Goal: Information Seeking & Learning: Learn about a topic

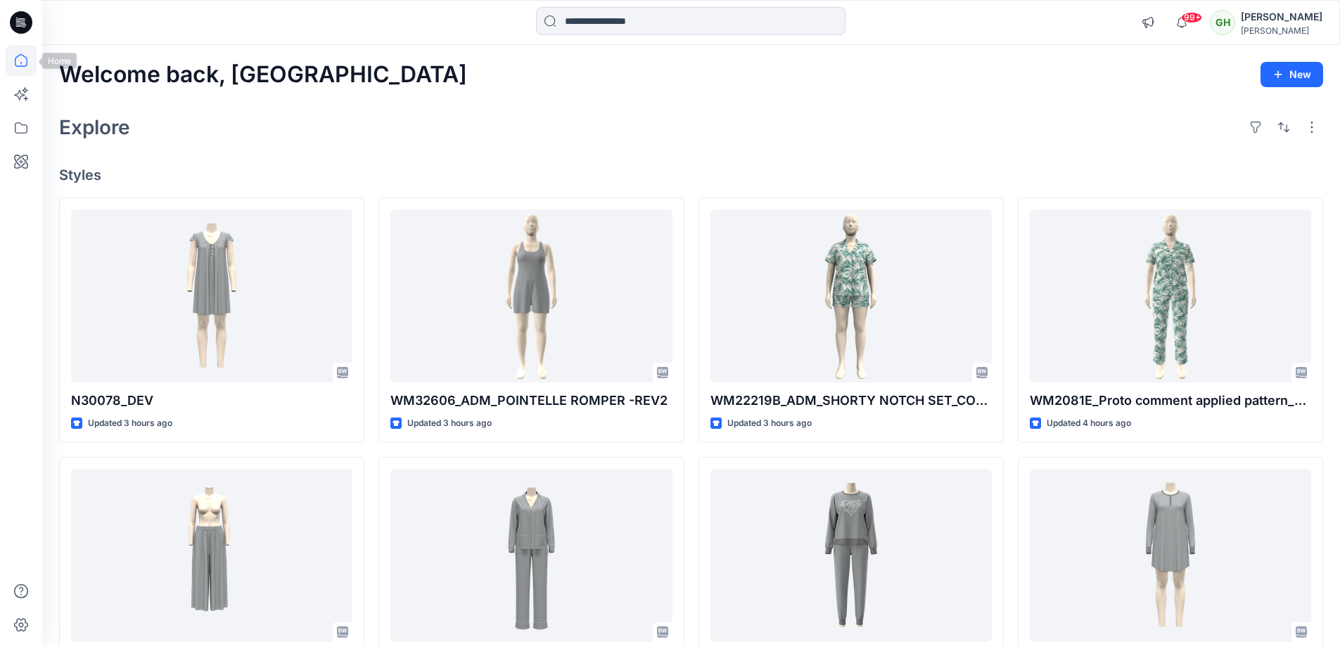
click at [17, 55] on icon at bounding box center [21, 60] width 31 height 31
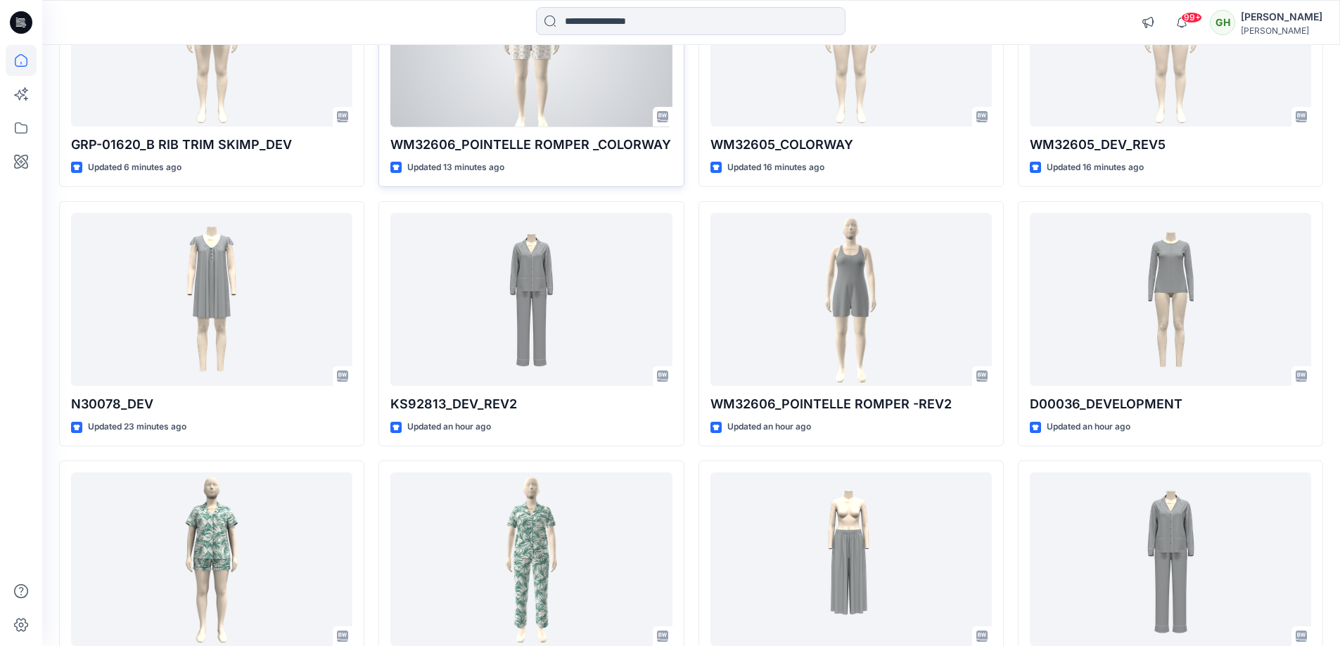
scroll to position [281, 0]
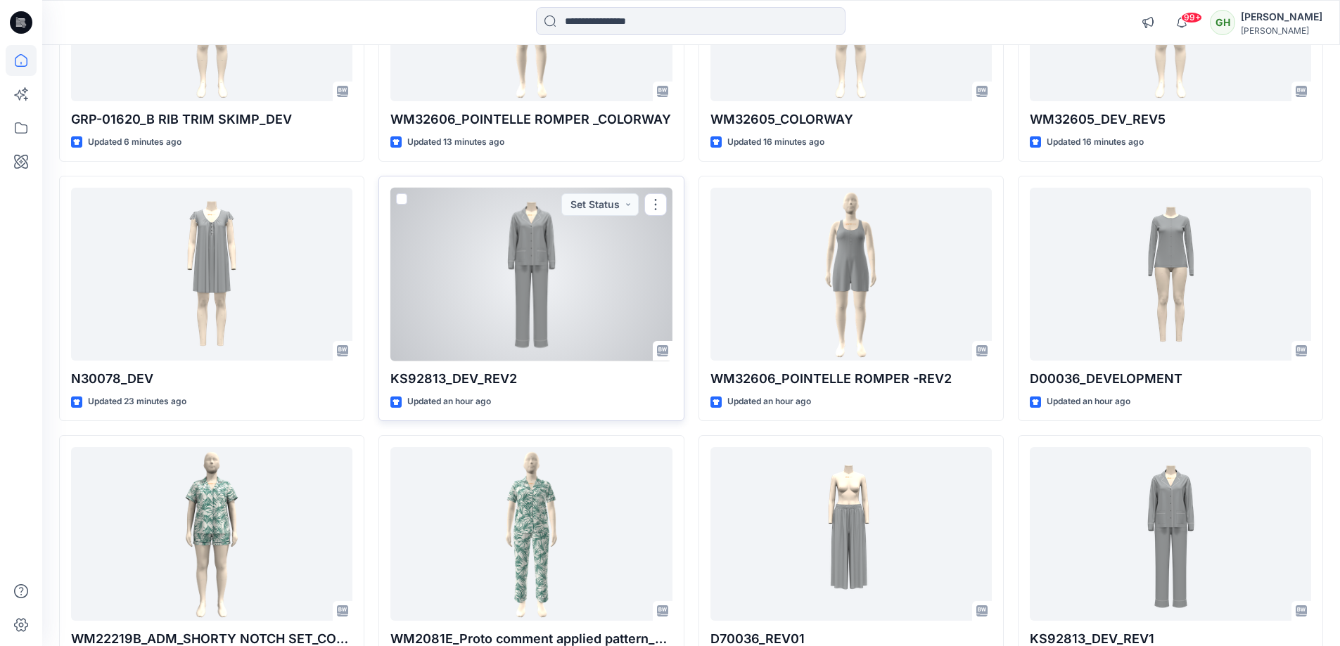
click at [565, 281] on div at bounding box center [530, 275] width 281 height 174
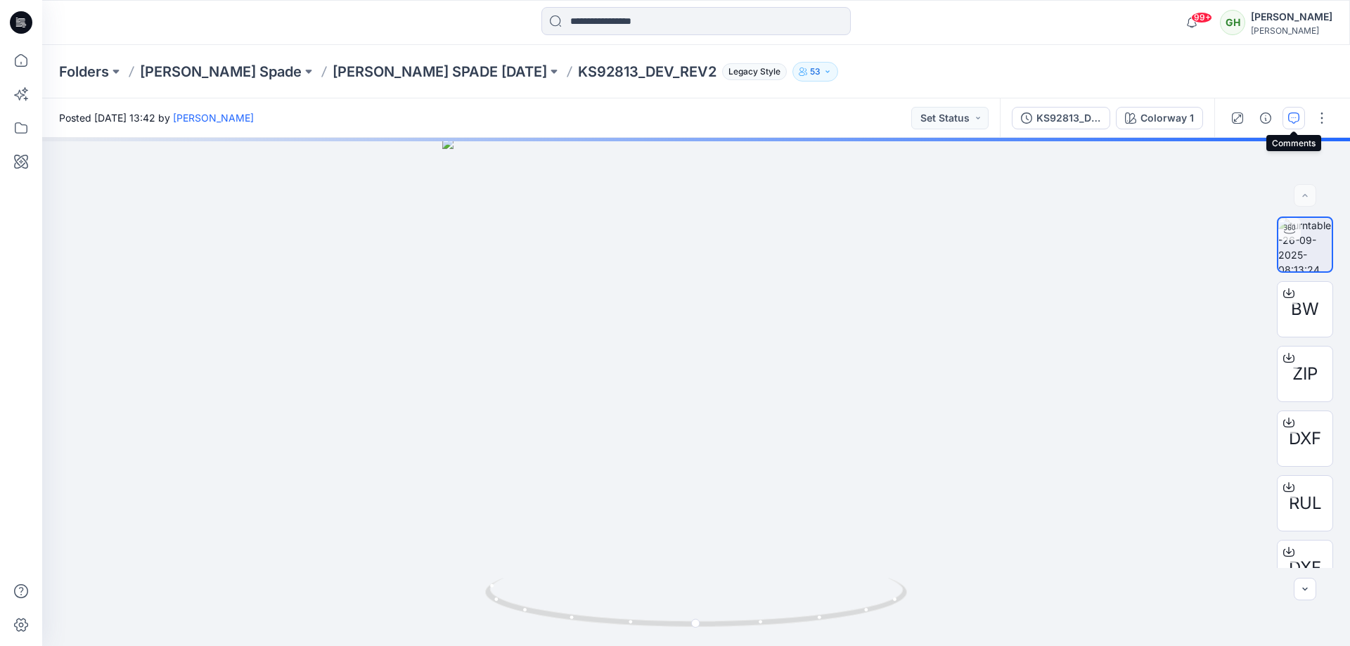
click at [1288, 107] on button "button" at bounding box center [1294, 118] width 23 height 23
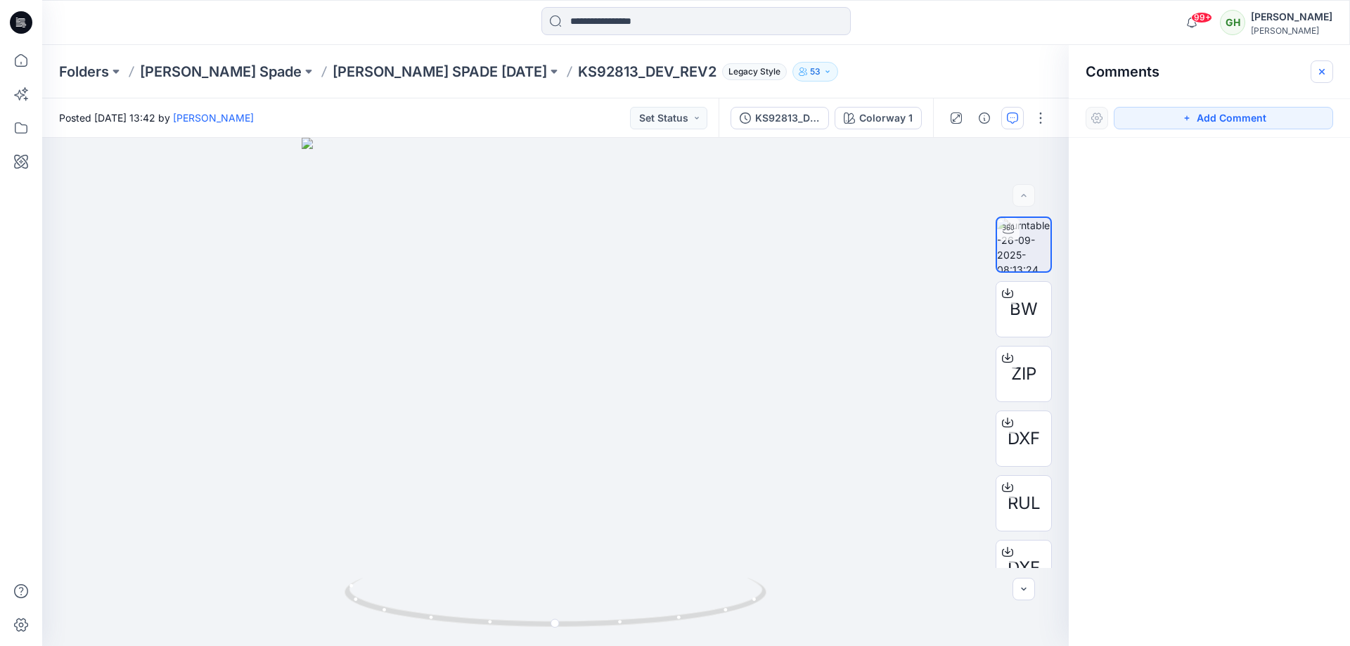
click at [1322, 75] on icon "button" at bounding box center [1321, 71] width 11 height 11
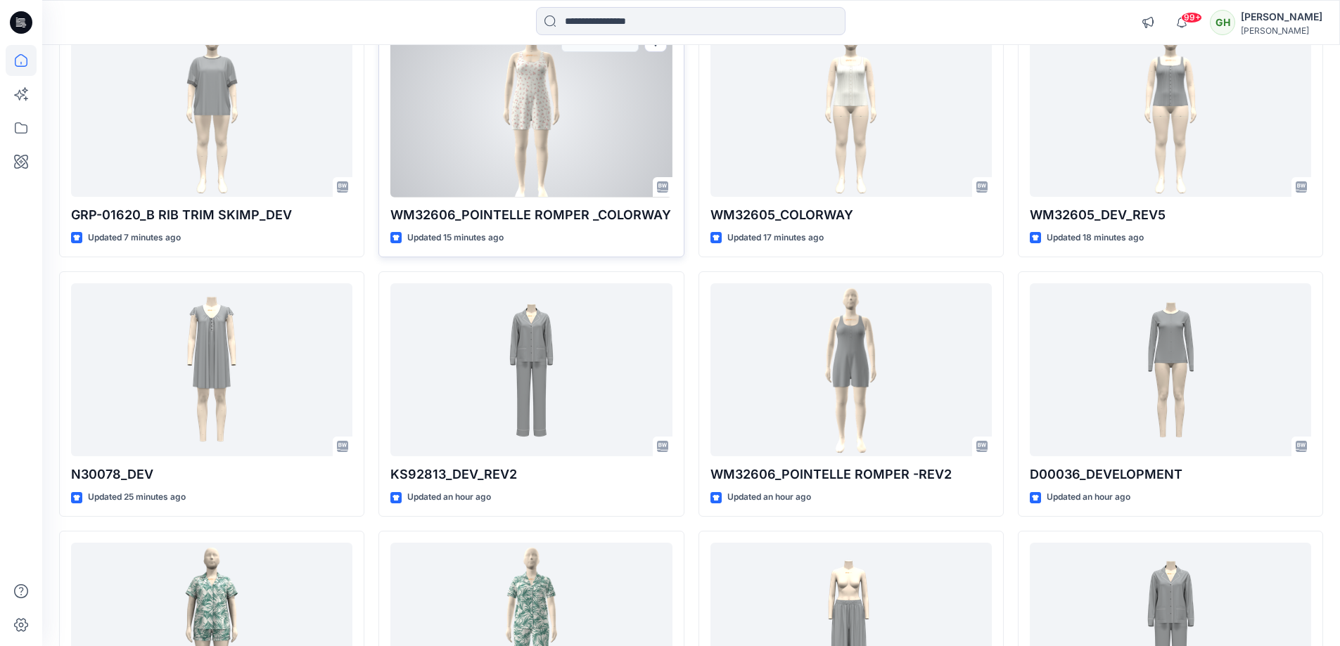
scroll to position [211, 0]
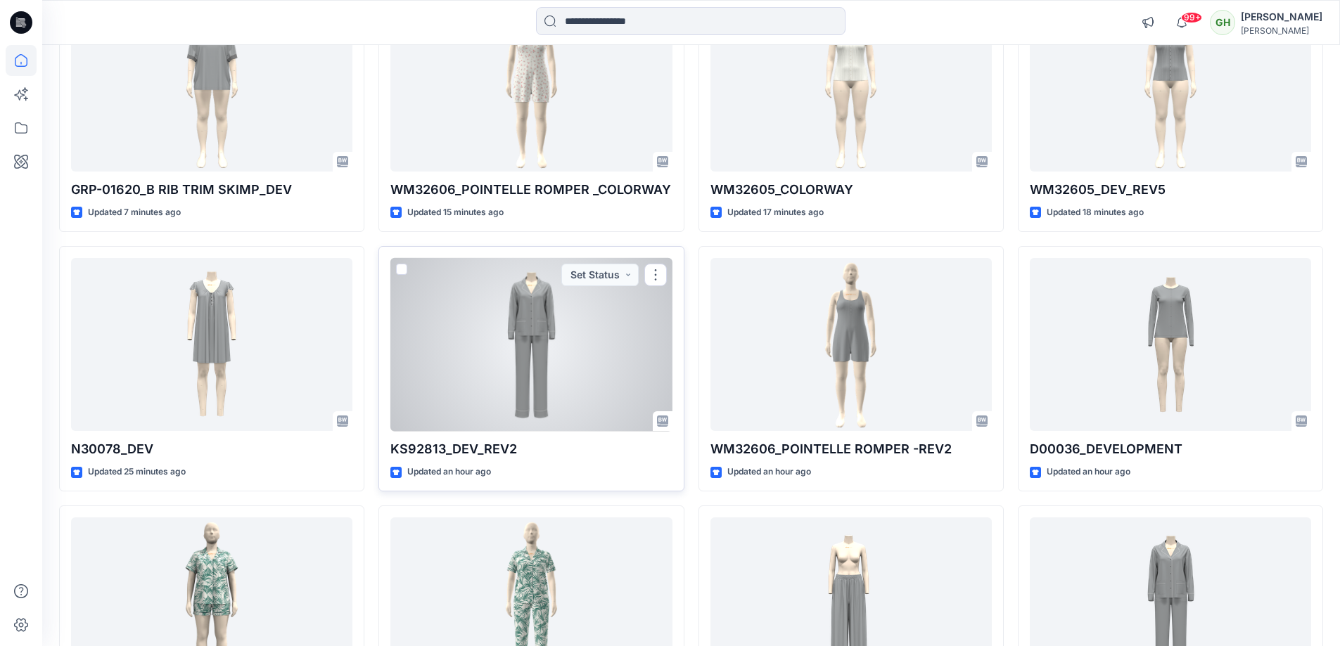
click at [493, 393] on div at bounding box center [530, 345] width 281 height 174
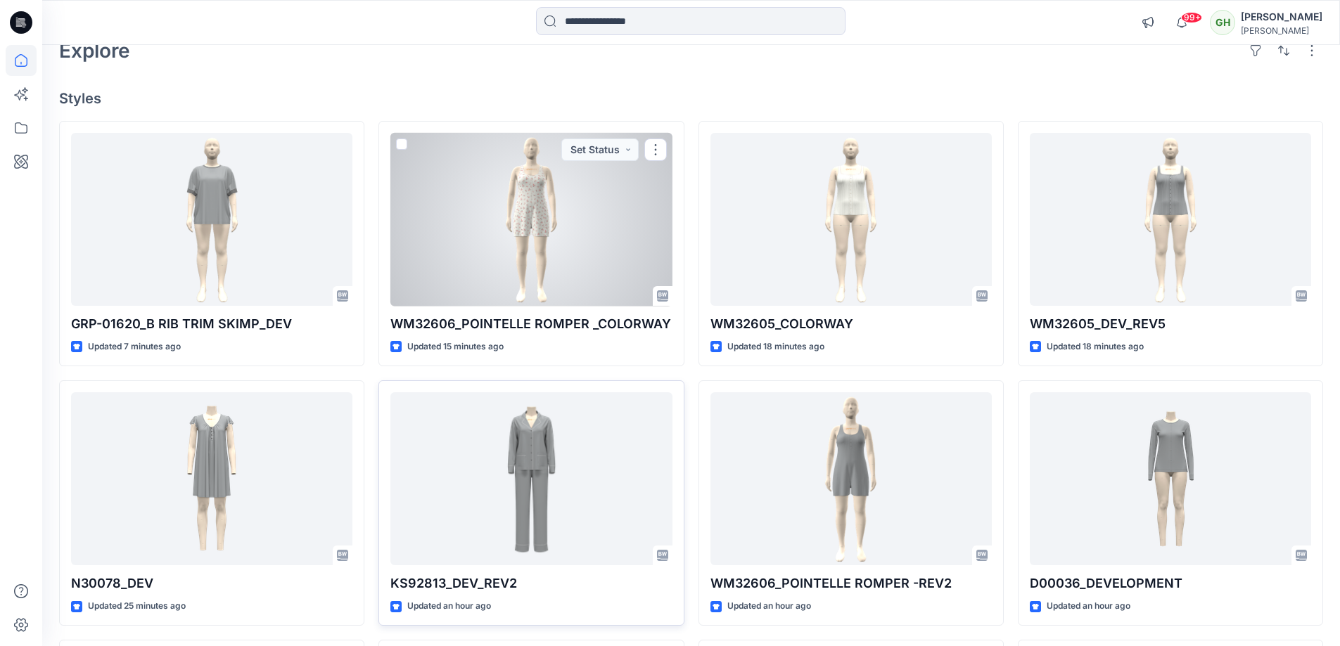
scroll to position [102, 0]
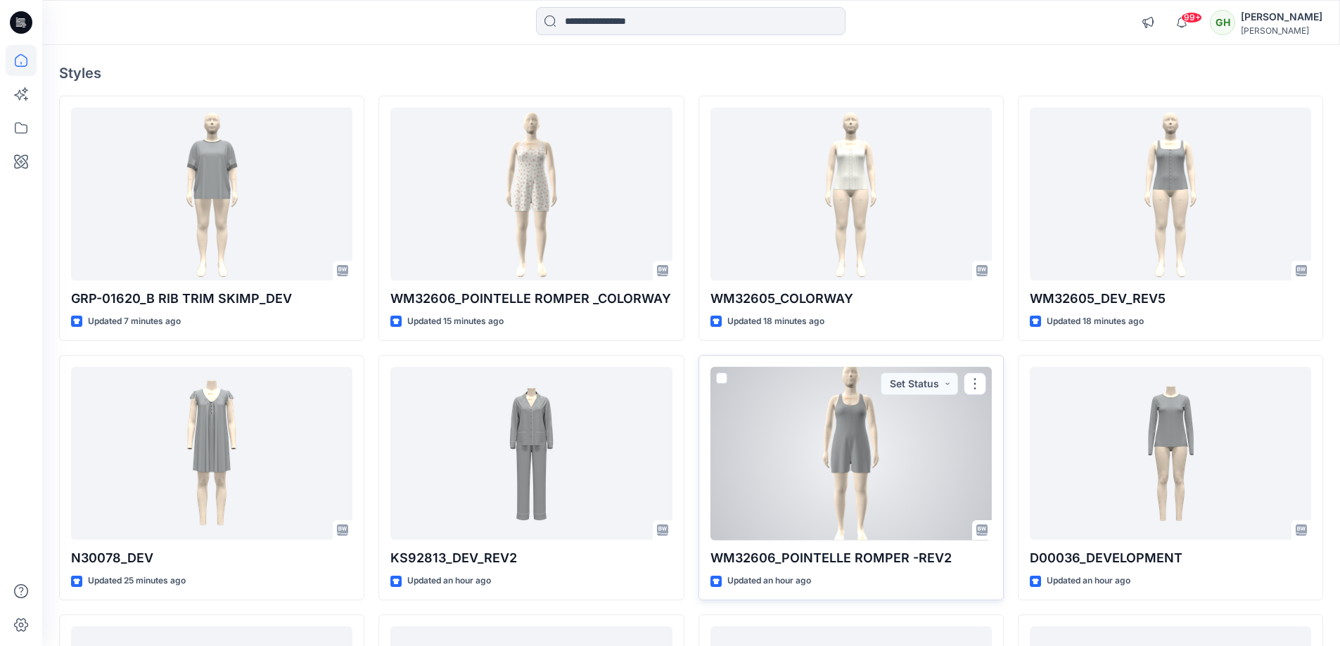
click at [818, 445] on div at bounding box center [850, 454] width 281 height 174
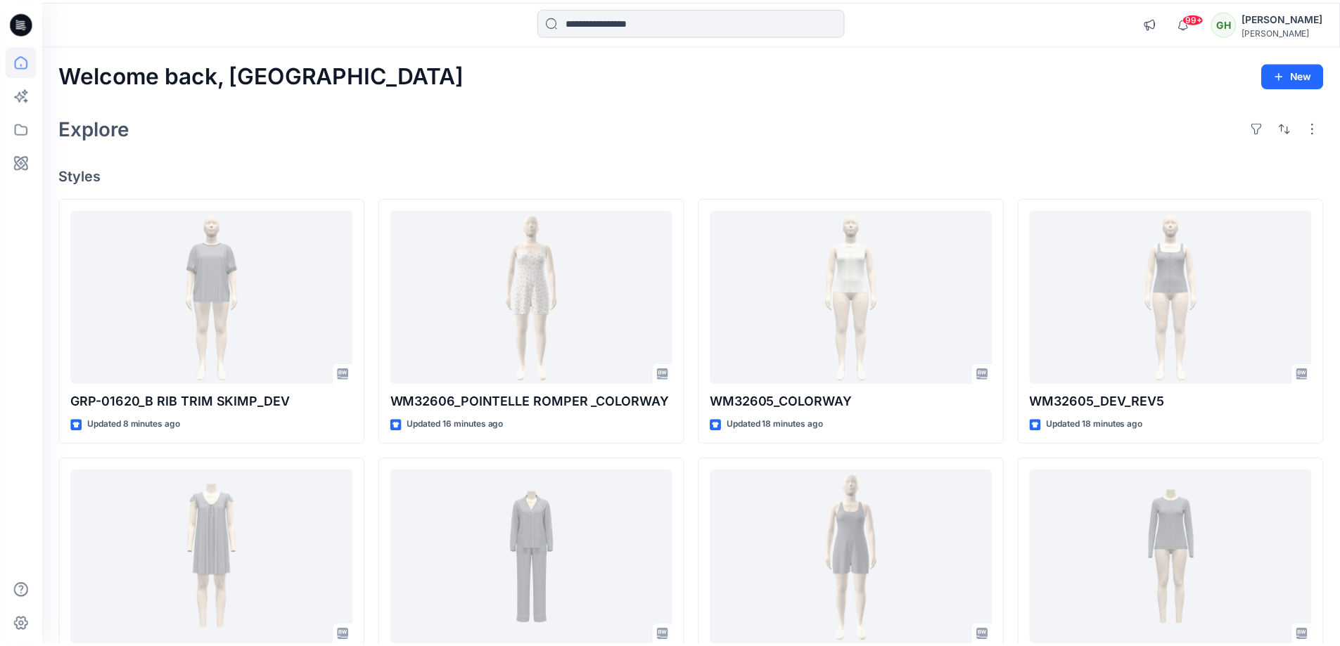
scroll to position [102, 0]
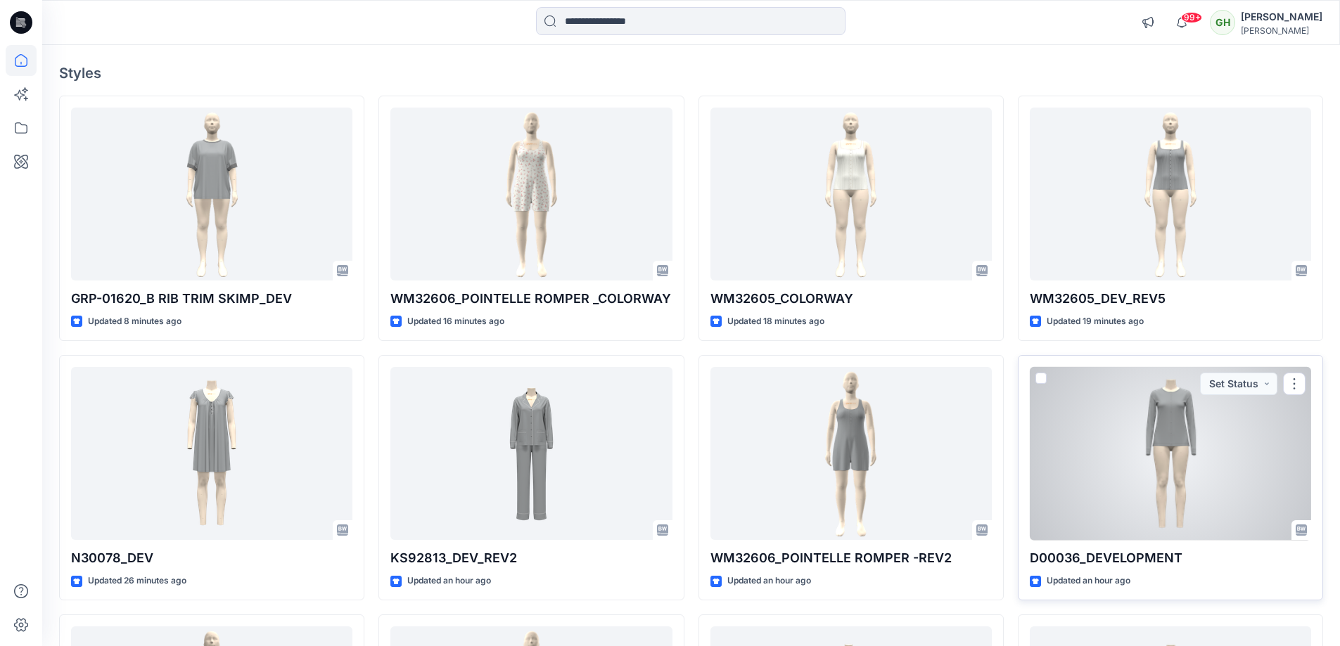
click at [1102, 438] on div at bounding box center [1170, 454] width 281 height 174
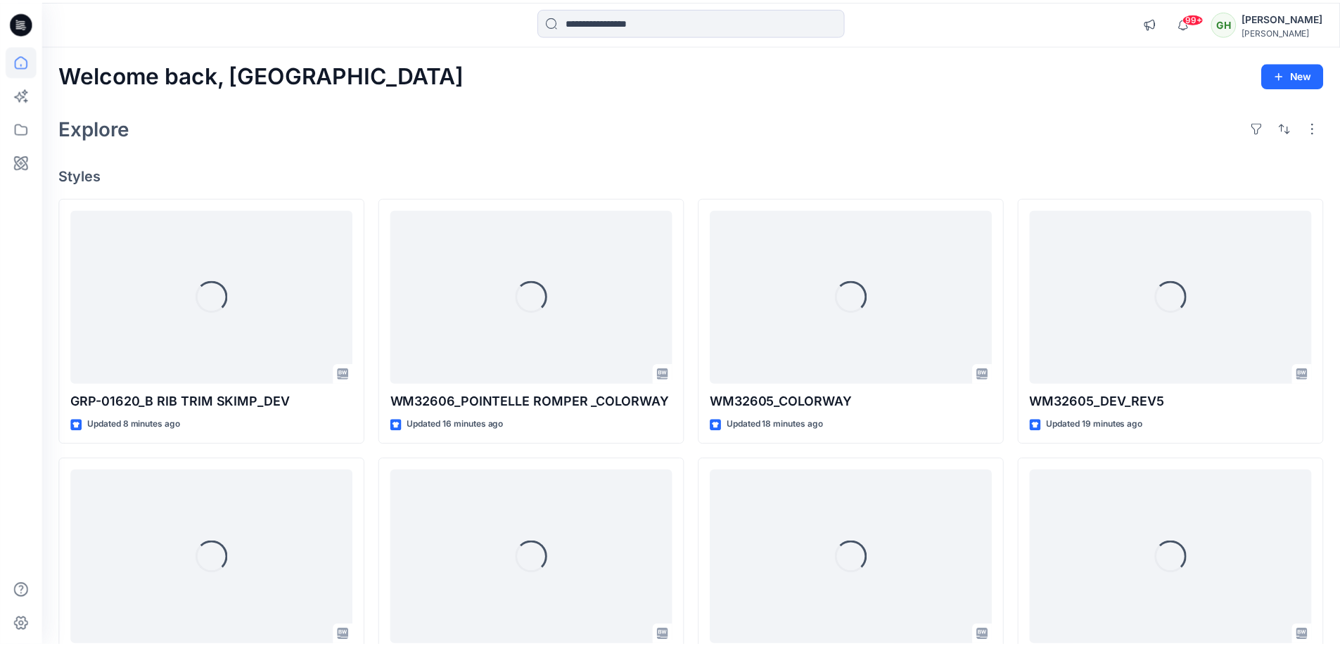
scroll to position [102, 0]
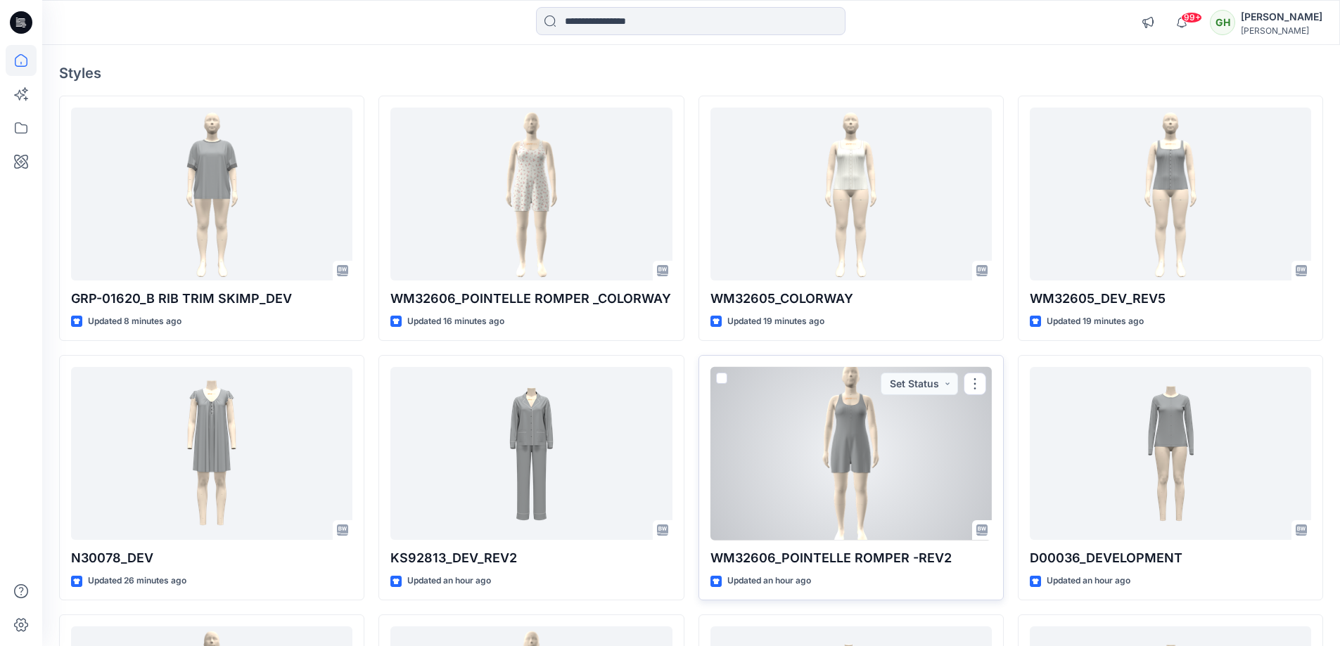
click at [781, 425] on div at bounding box center [850, 454] width 281 height 174
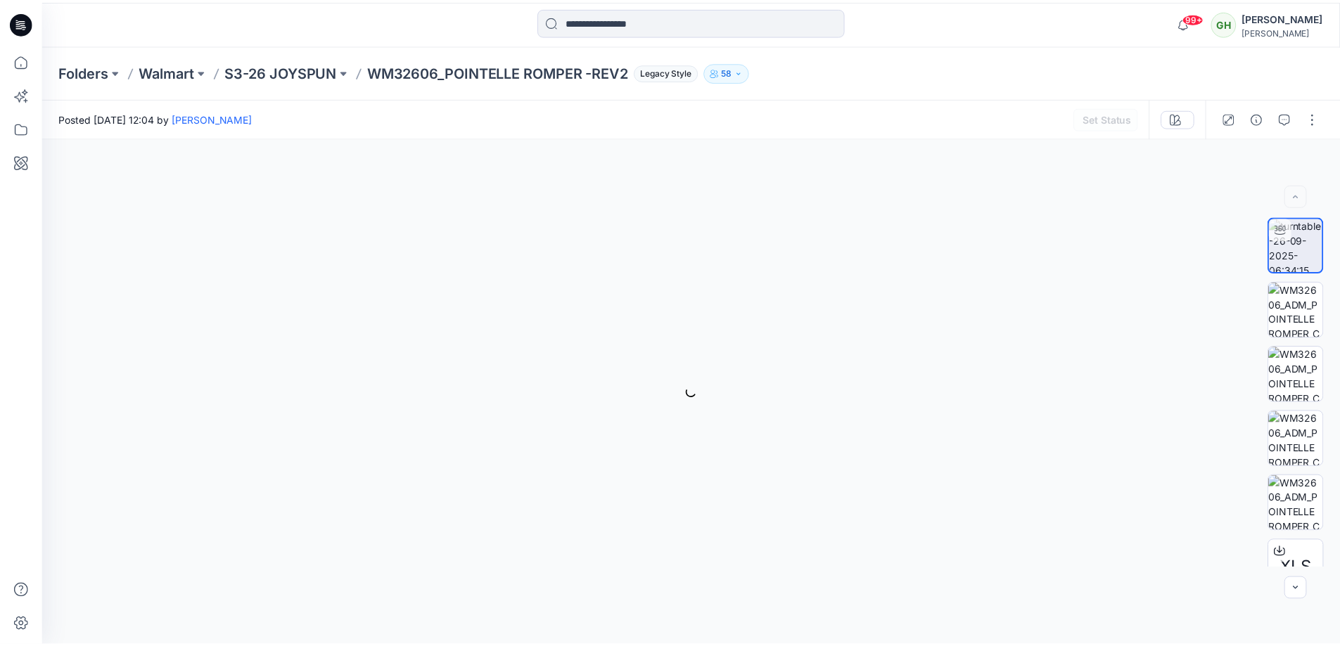
scroll to position [102, 0]
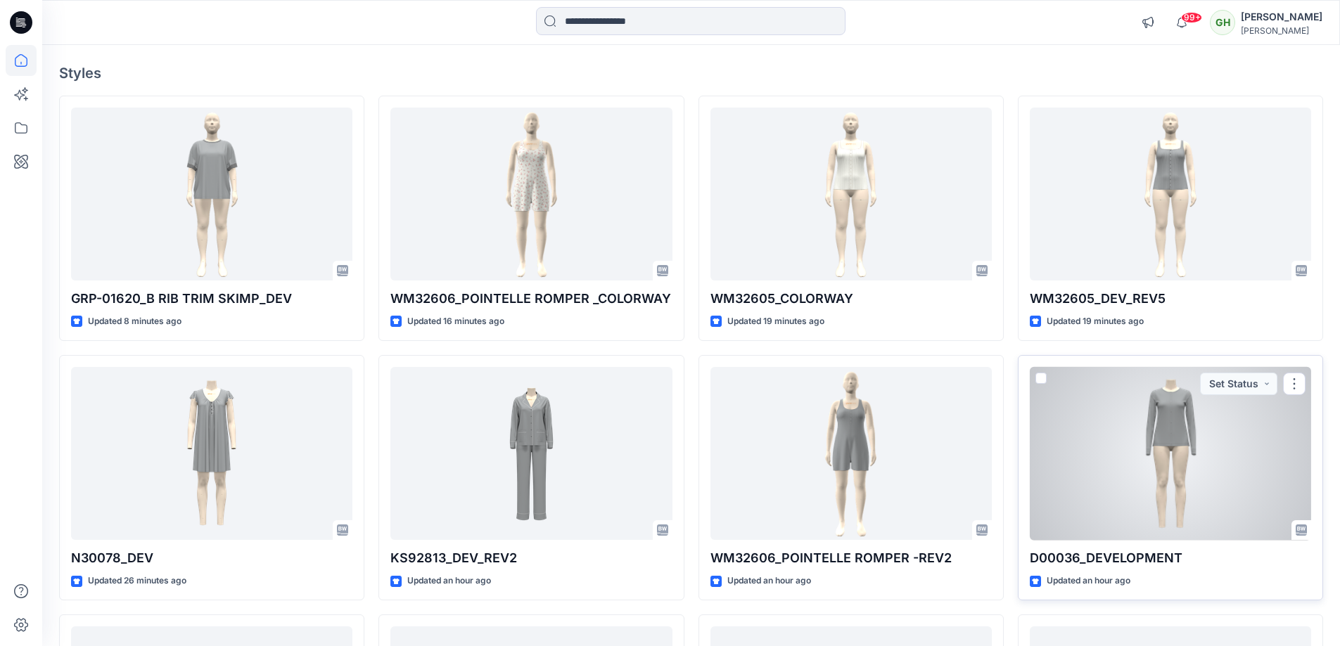
click at [1135, 443] on div at bounding box center [1170, 454] width 281 height 174
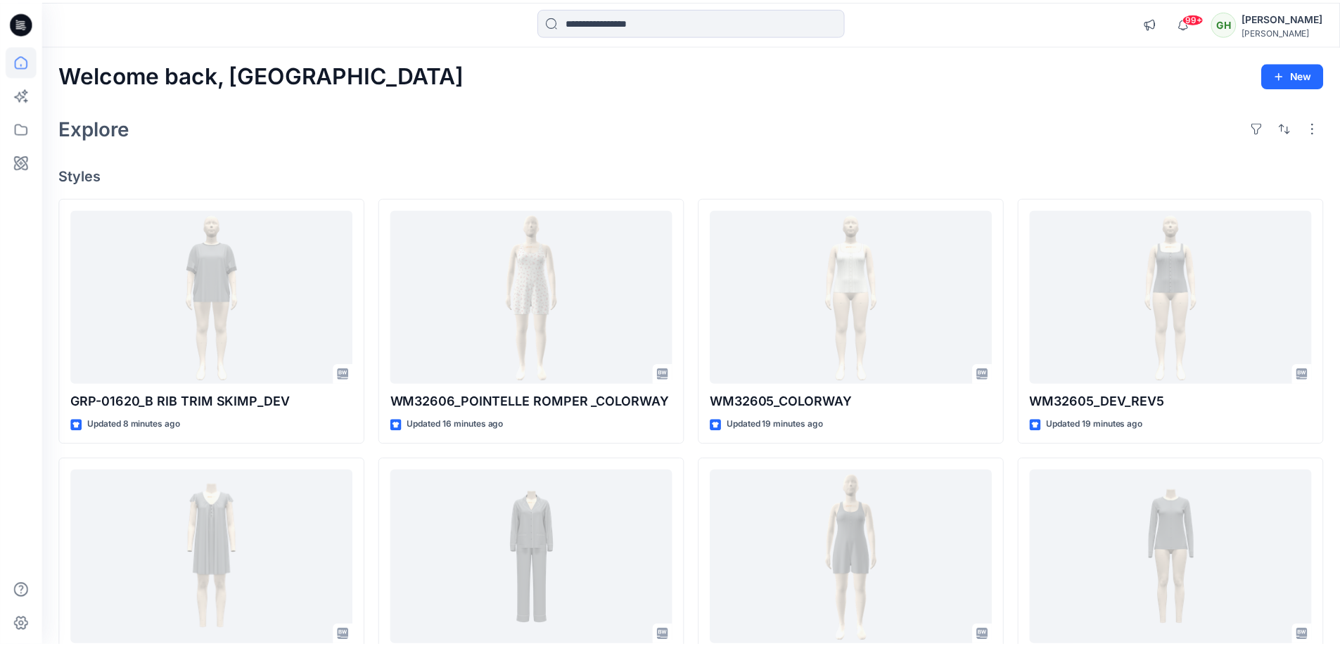
scroll to position [102, 0]
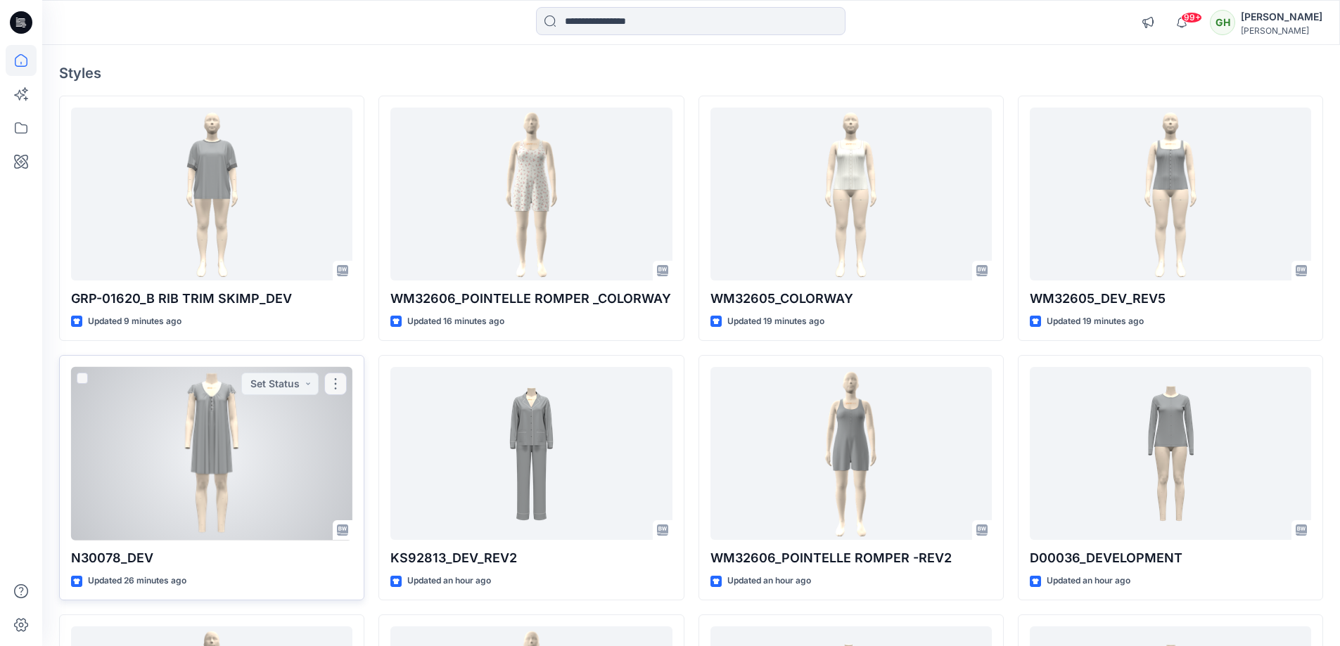
click at [115, 409] on div at bounding box center [211, 454] width 281 height 174
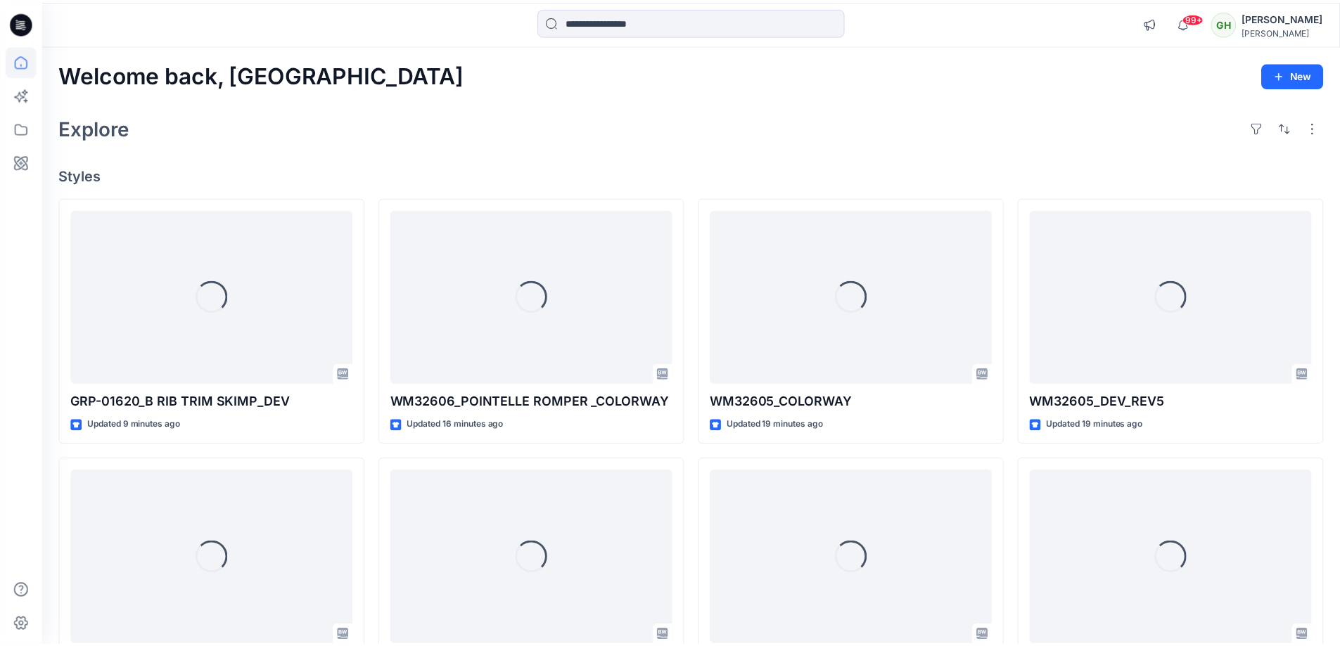
scroll to position [102, 0]
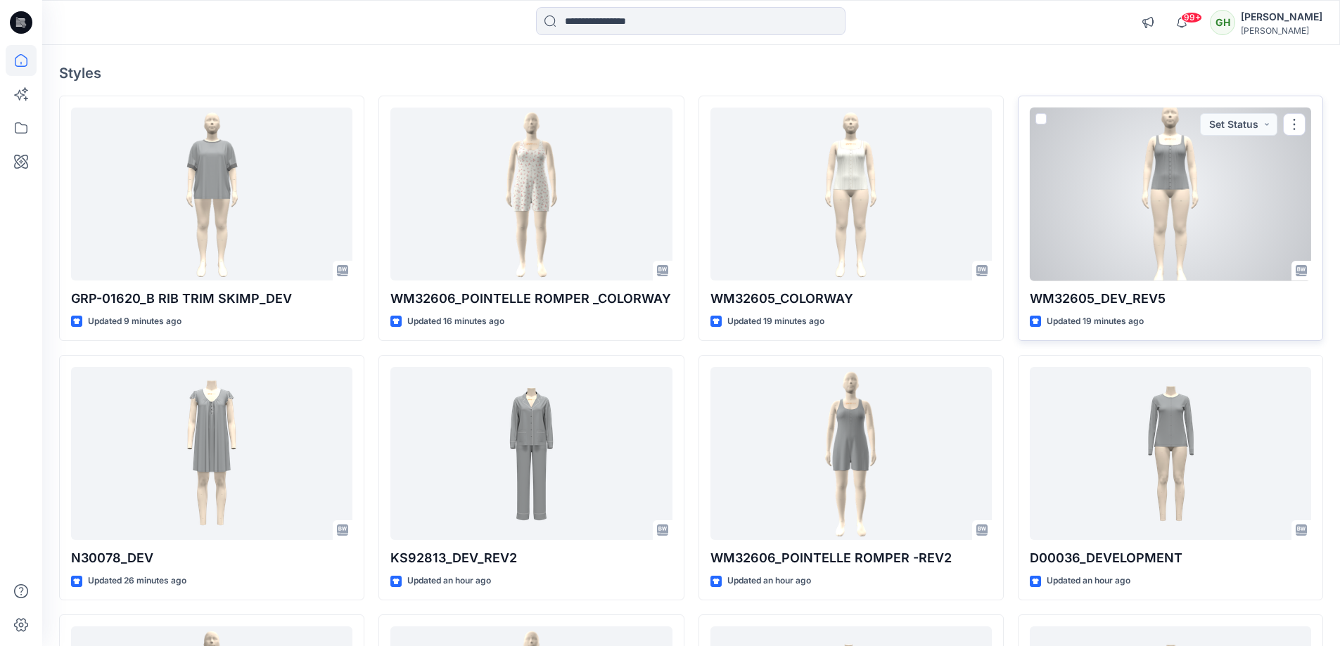
click at [1162, 200] on div at bounding box center [1170, 195] width 281 height 174
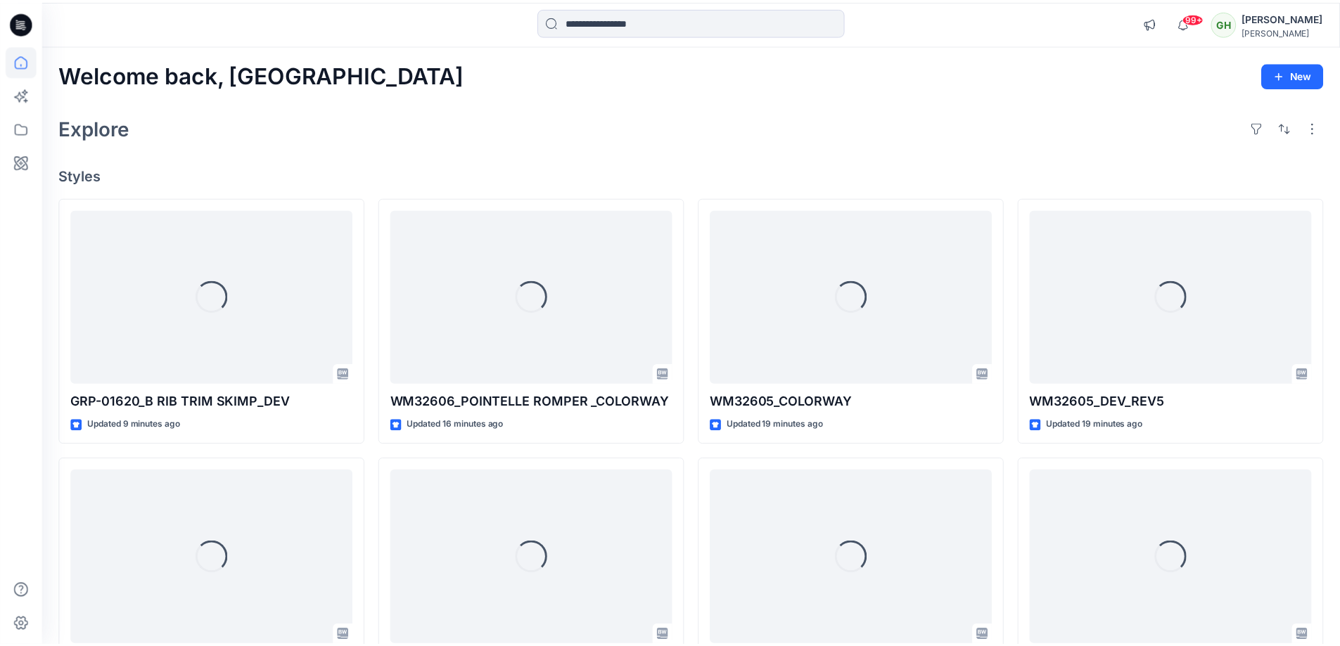
scroll to position [102, 0]
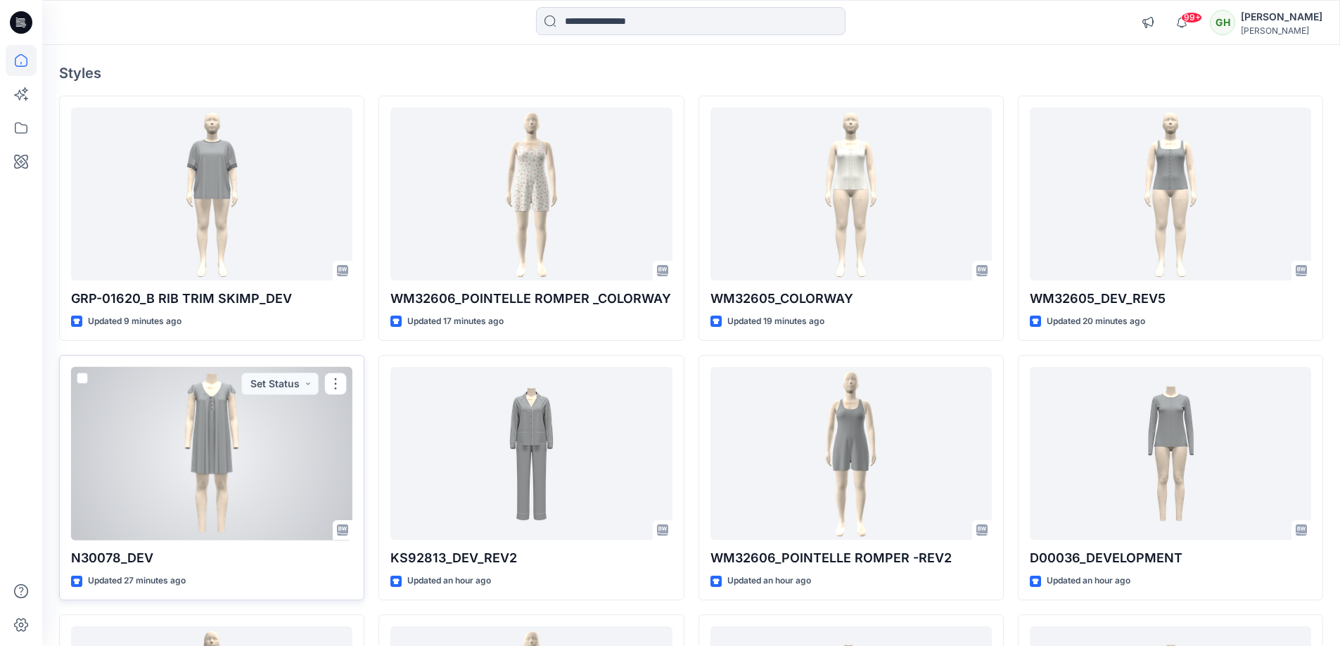
click at [198, 475] on div at bounding box center [211, 454] width 281 height 174
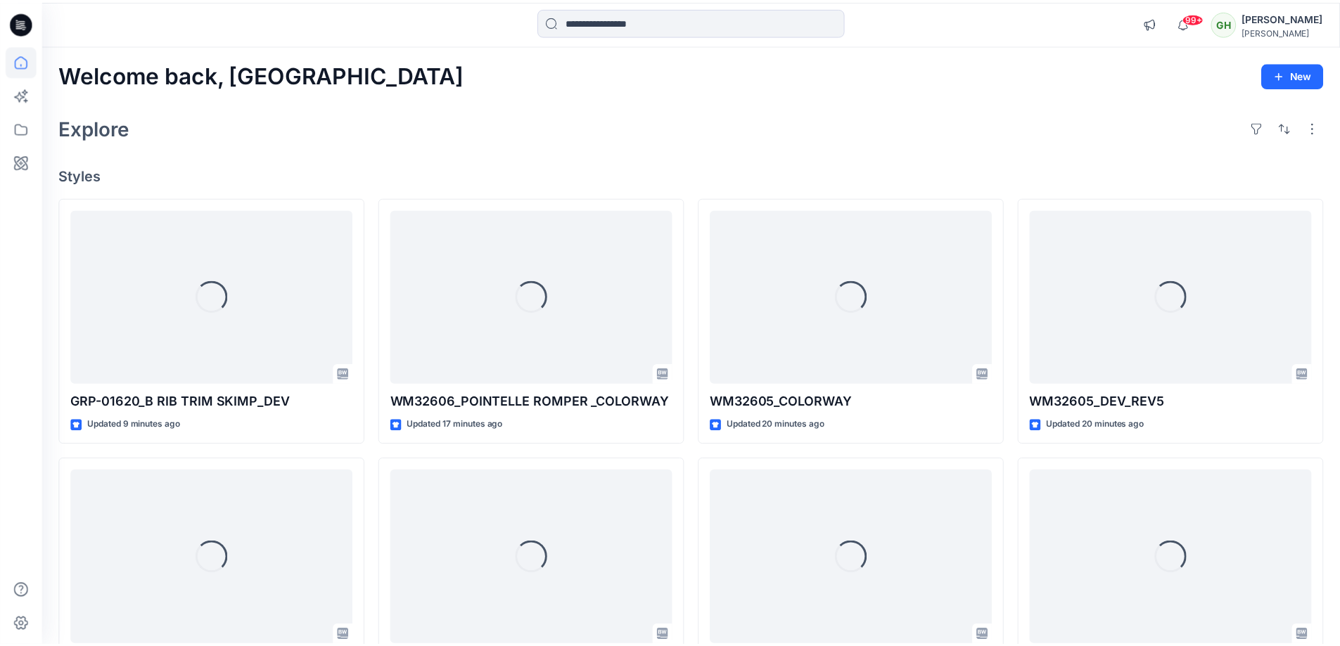
scroll to position [102, 0]
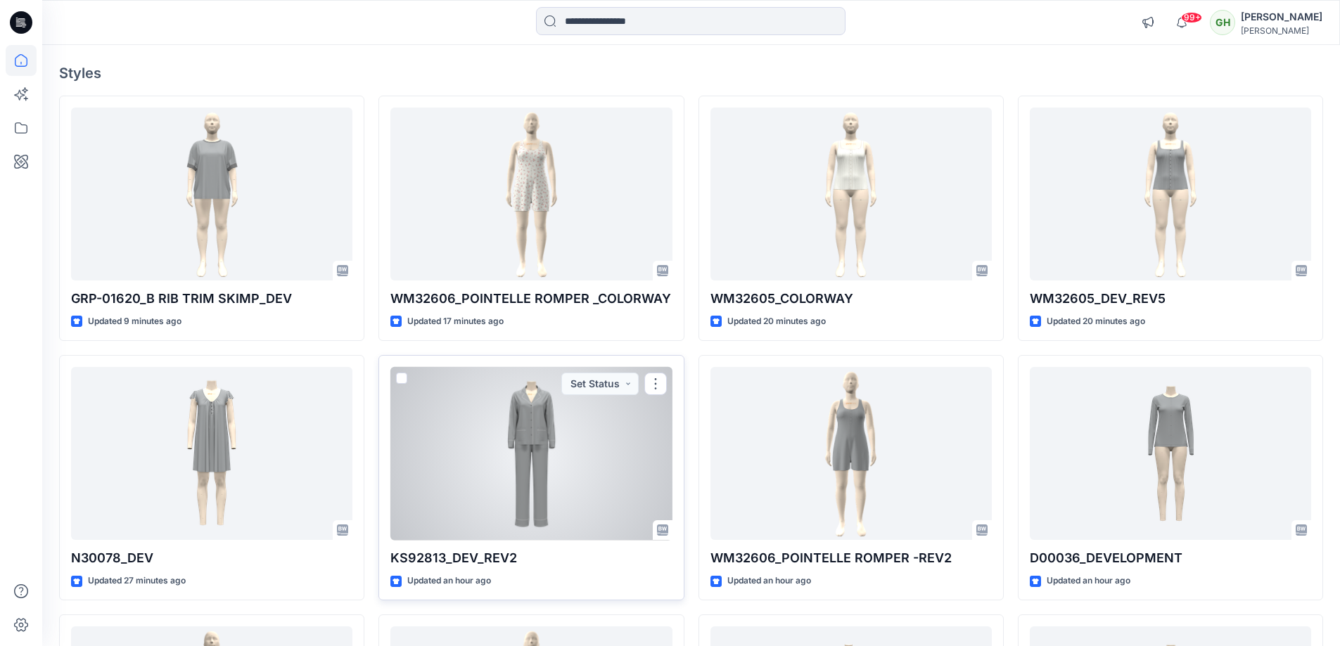
click at [545, 485] on div at bounding box center [530, 454] width 281 height 174
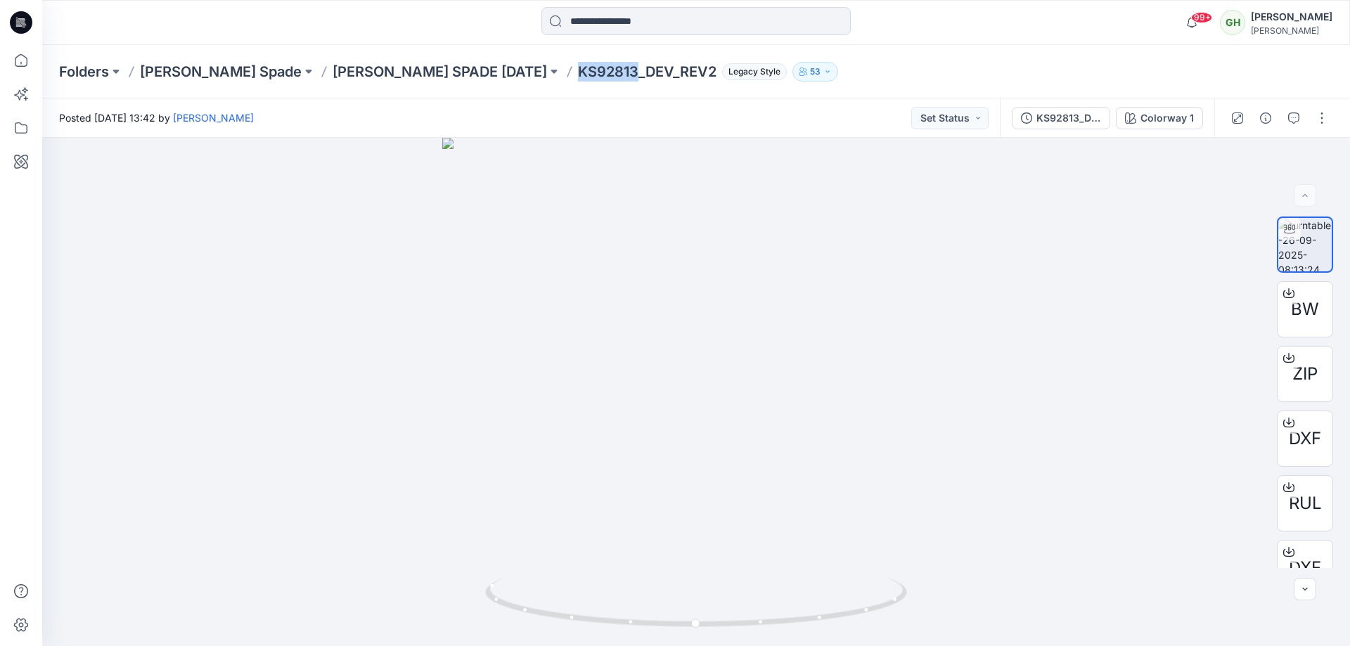
drag, startPoint x: 419, startPoint y: 70, endPoint x: 480, endPoint y: 75, distance: 60.6
click at [578, 72] on p "KS92813_DEV_REV2" at bounding box center [647, 72] width 139 height 20
click at [479, 86] on div "Folders Kate Spade KATE SPADE FEB 26 KS92813_DEV_REV2 Legacy Style 53" at bounding box center [696, 71] width 1308 height 53
drag, startPoint x: 416, startPoint y: 73, endPoint x: 476, endPoint y: 75, distance: 60.5
click at [476, 75] on div "Folders Kate Spade KATE SPADE FEB 26 KS92813_DEV_REV2 Legacy Style 53" at bounding box center [641, 72] width 1165 height 20
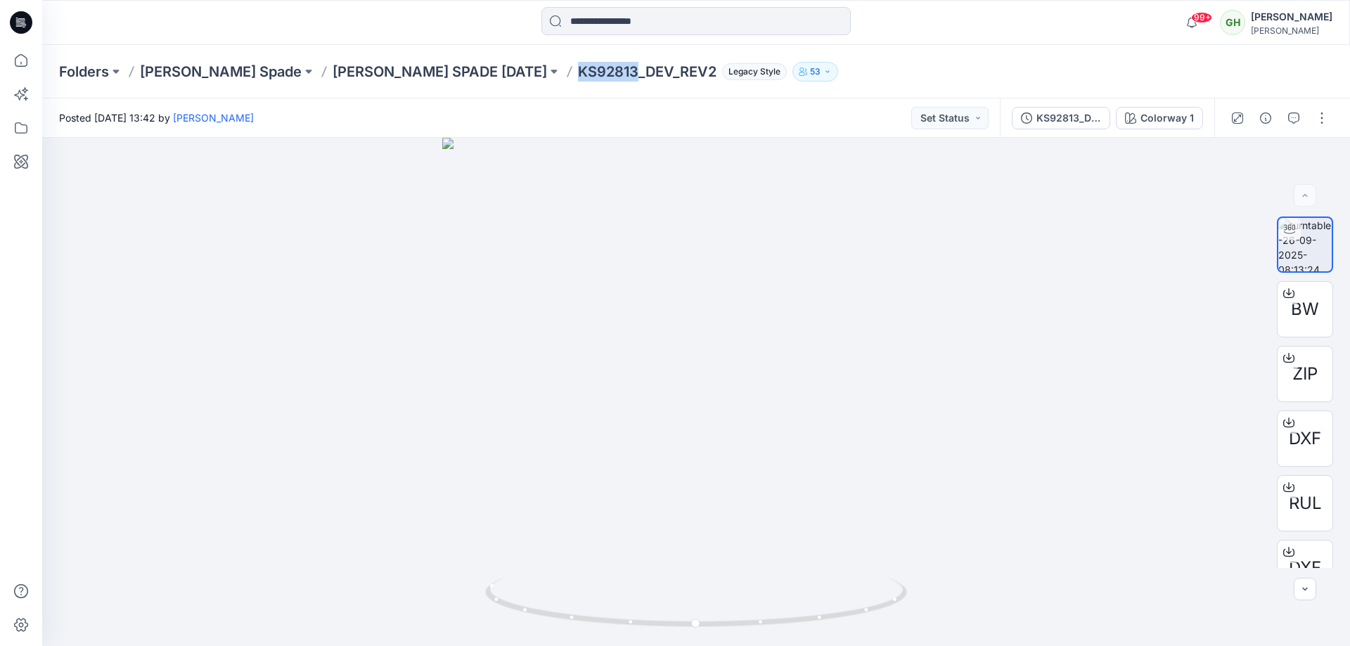
copy p "KS92813"
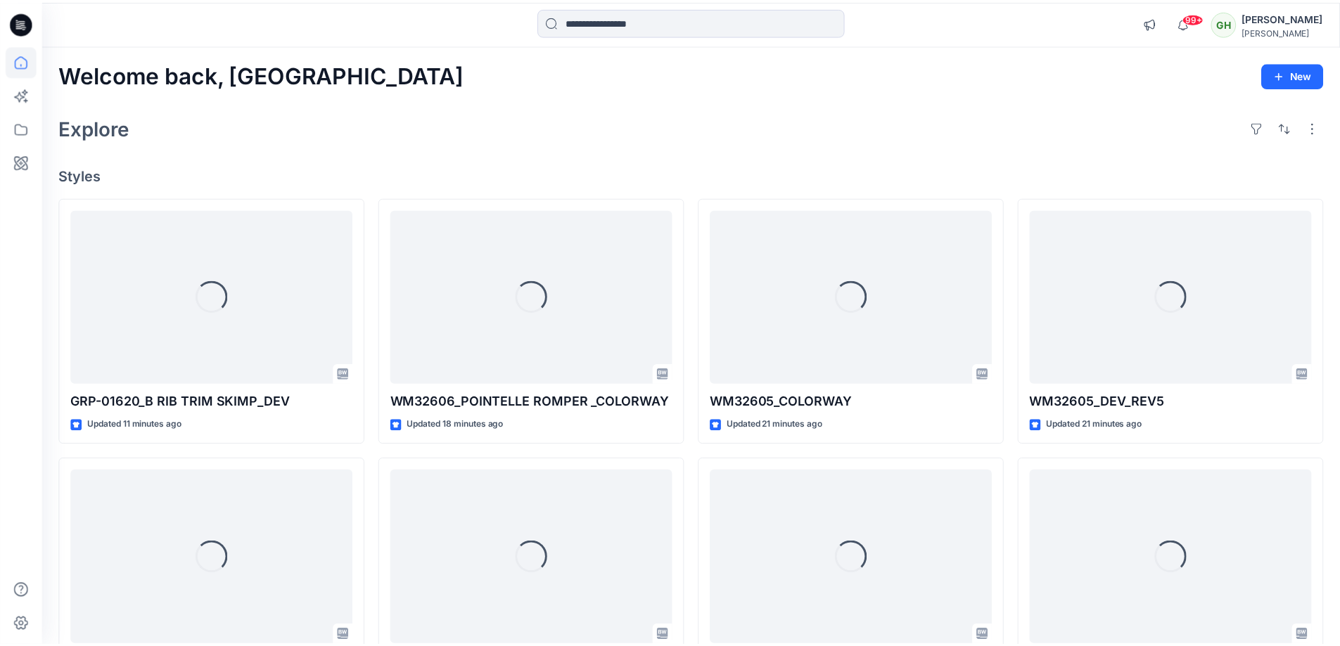
scroll to position [102, 0]
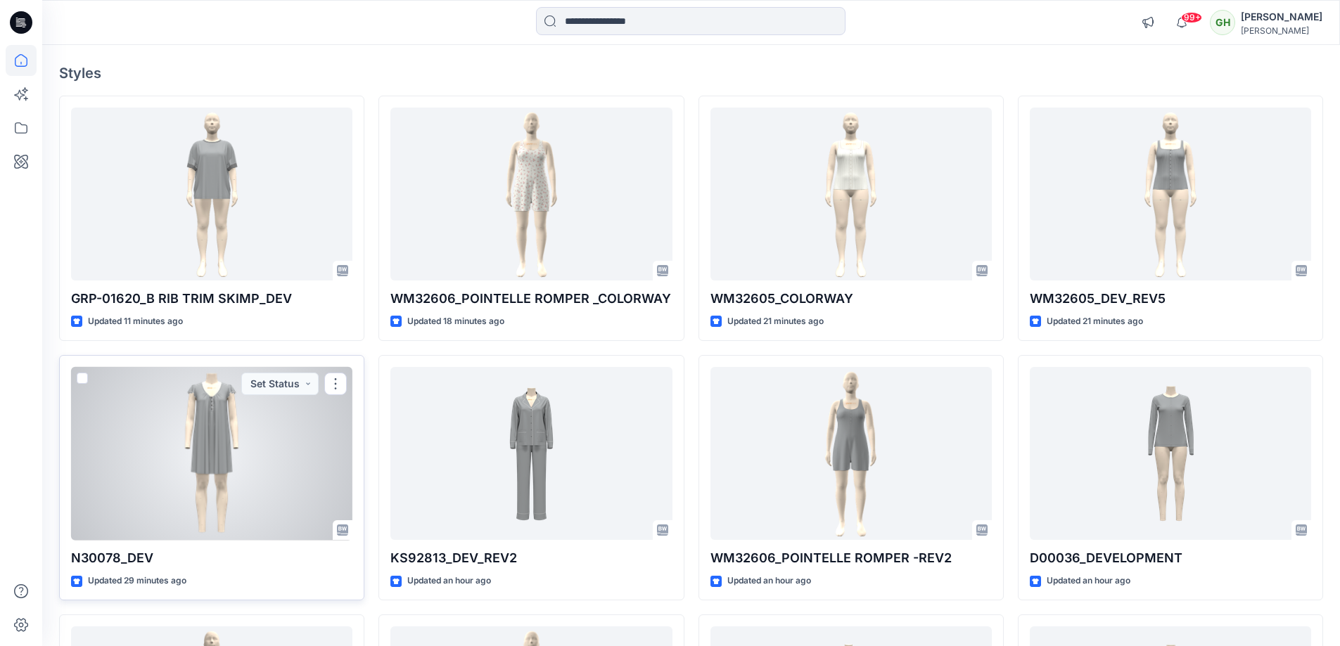
click at [276, 467] on div at bounding box center [211, 454] width 281 height 174
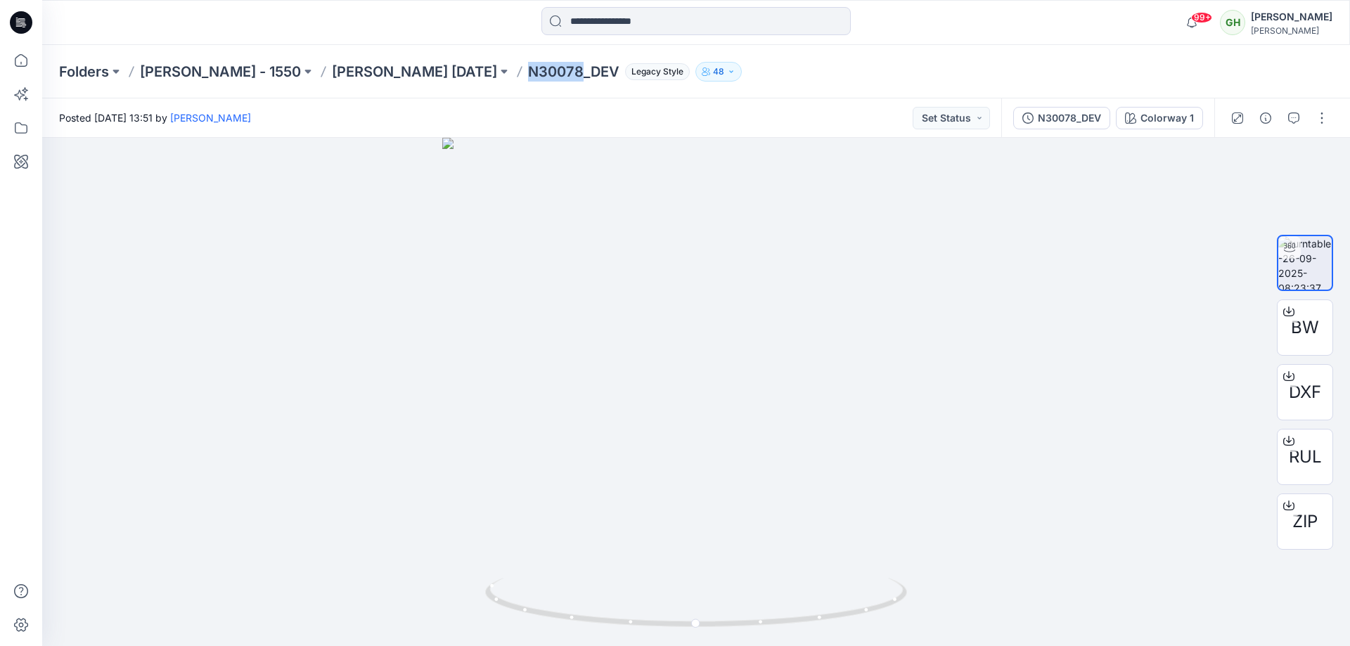
drag, startPoint x: 447, startPoint y: 76, endPoint x: 502, endPoint y: 77, distance: 54.9
click at [502, 77] on div "Folders Ellen Tracy - 1550 Ellen Tracy Nov 25 N30078_DEV Legacy Style 48" at bounding box center [641, 72] width 1165 height 20
copy p "N30078"
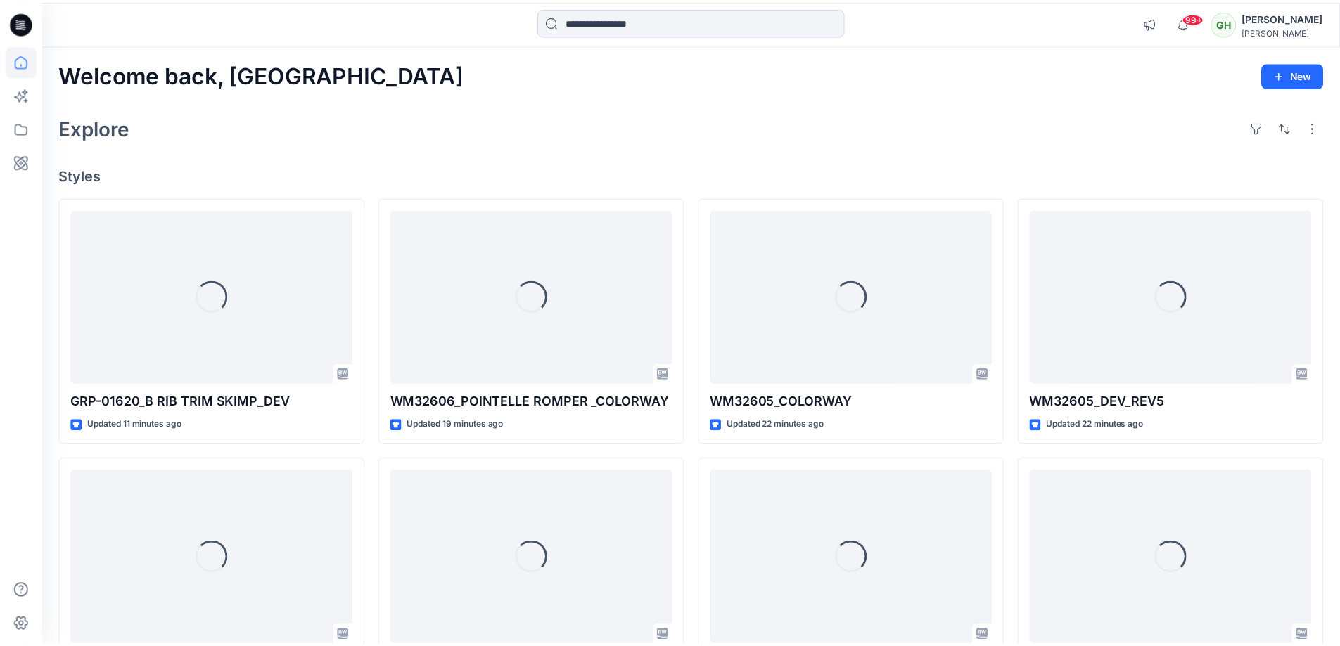
scroll to position [102, 0]
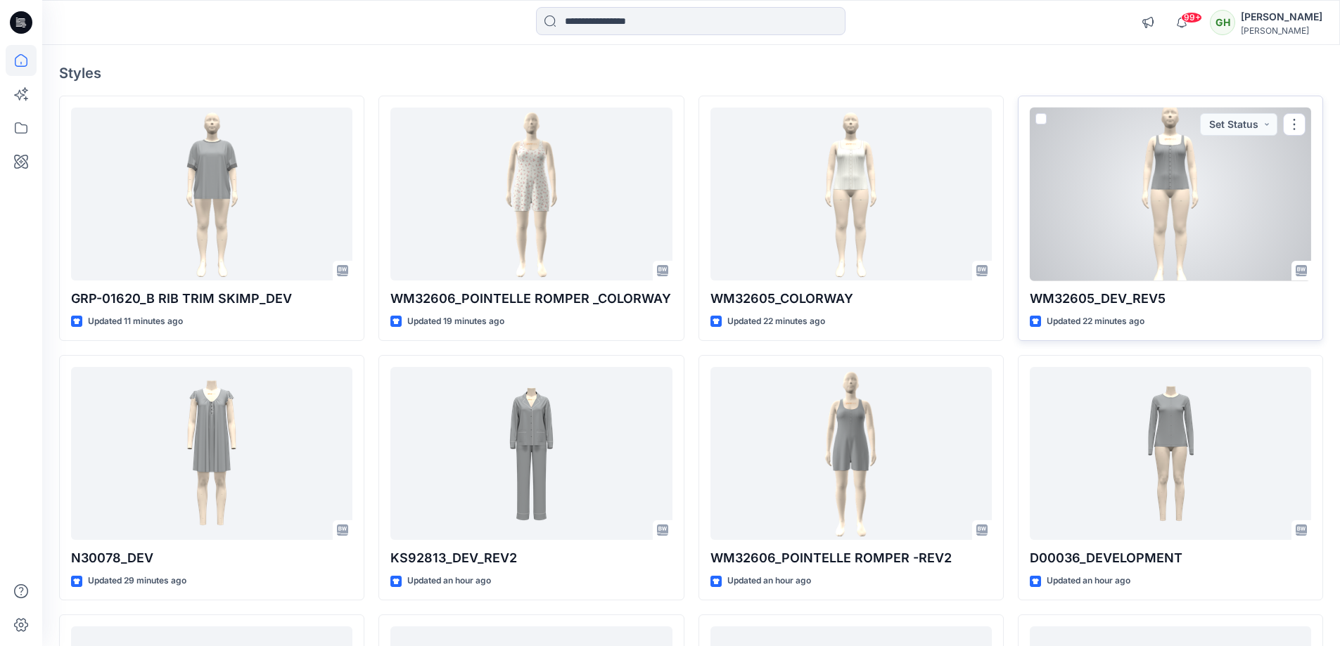
click at [1097, 255] on div at bounding box center [1170, 195] width 281 height 174
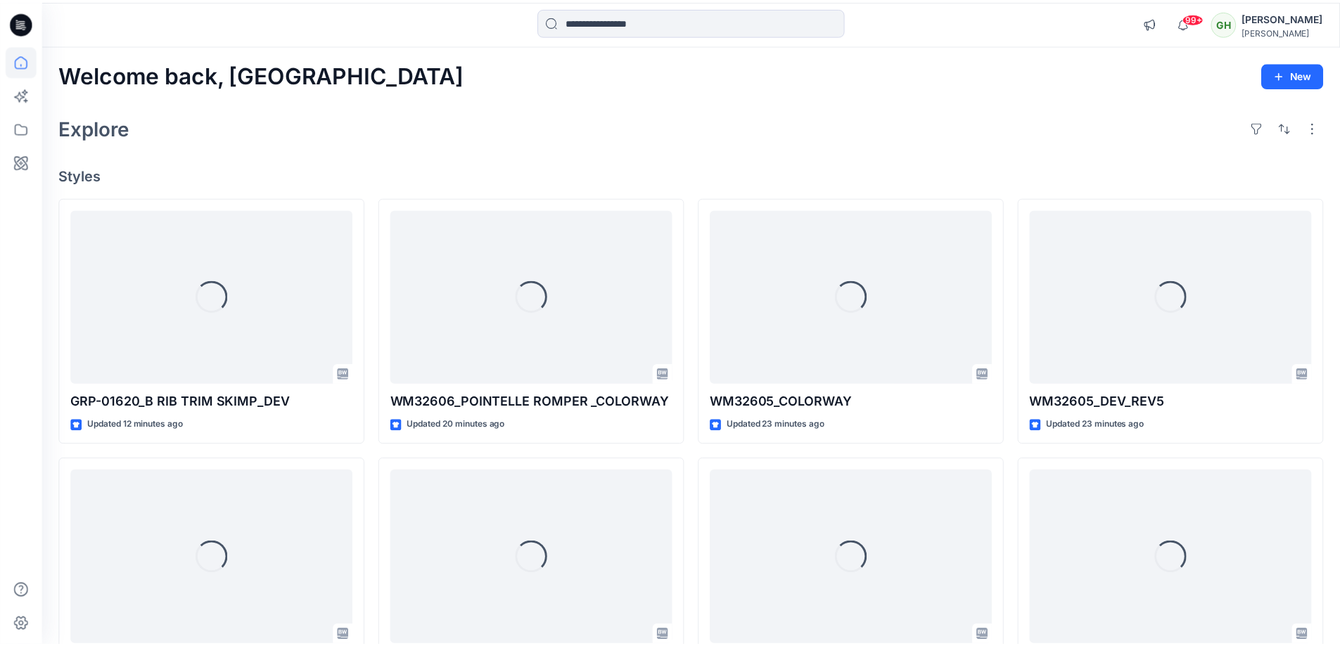
scroll to position [102, 0]
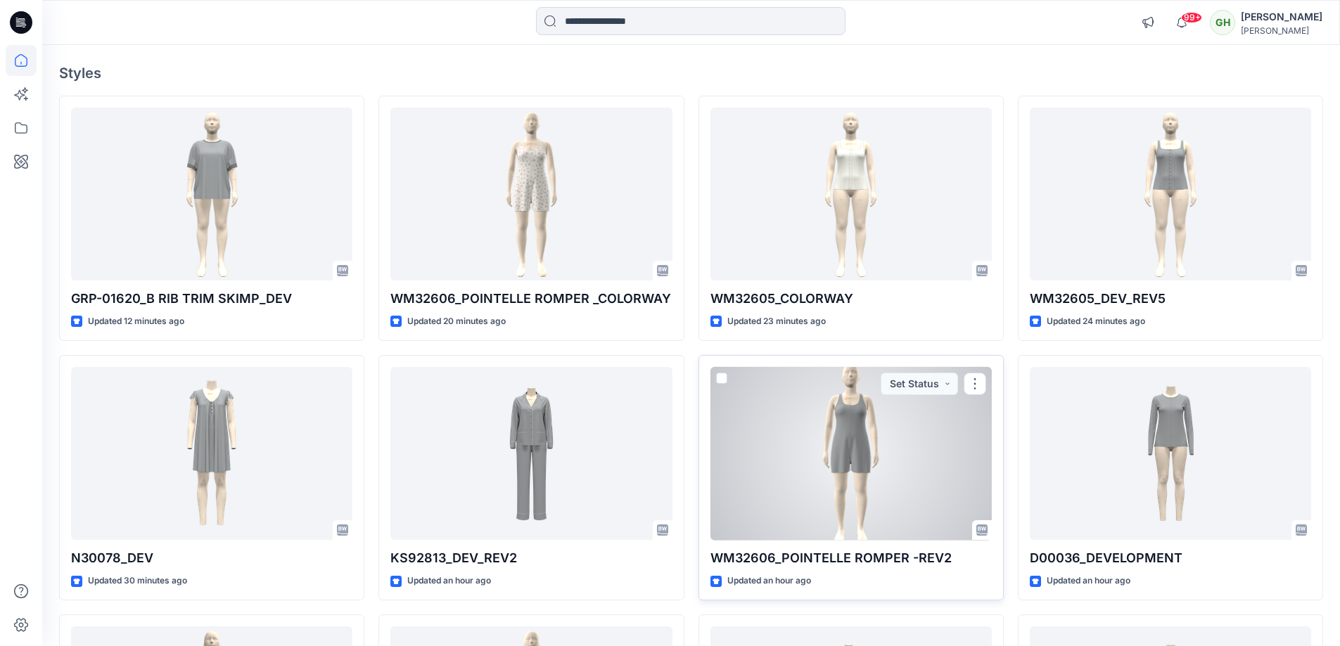
click at [879, 556] on p "WM32606_POINTELLE ROMPER -REV2" at bounding box center [850, 559] width 281 height 20
click at [814, 524] on div at bounding box center [850, 454] width 281 height 174
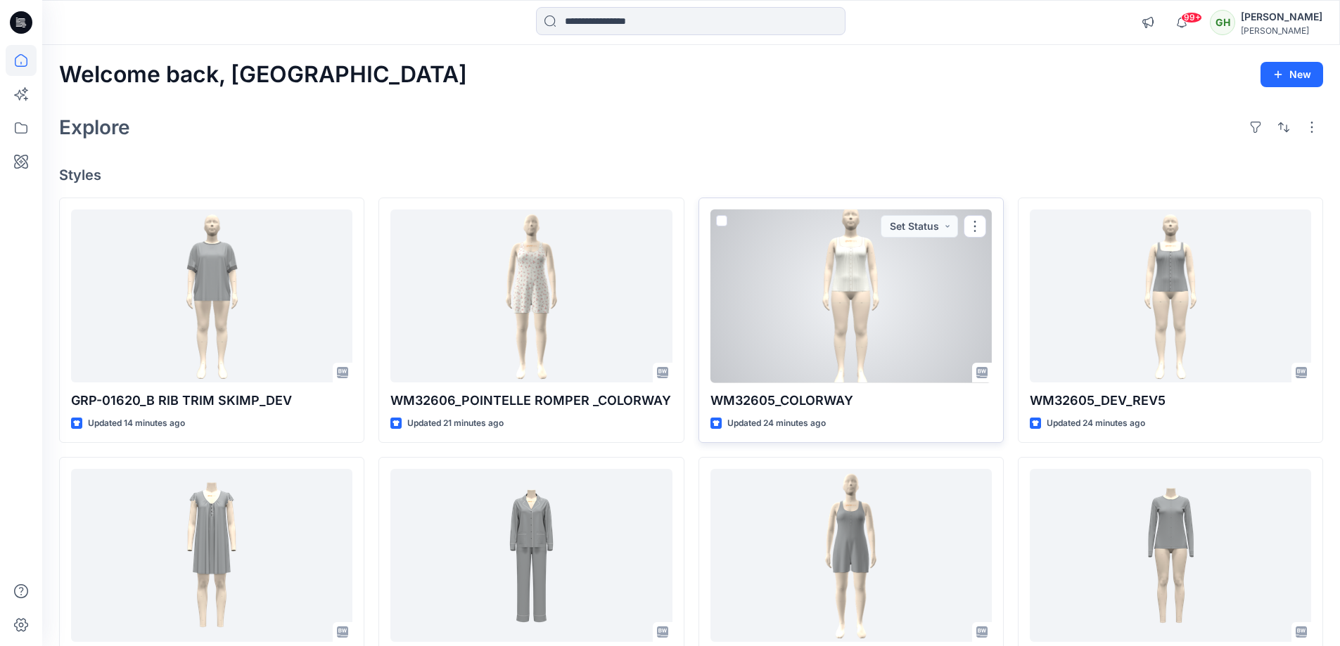
click at [818, 363] on div at bounding box center [850, 297] width 281 height 174
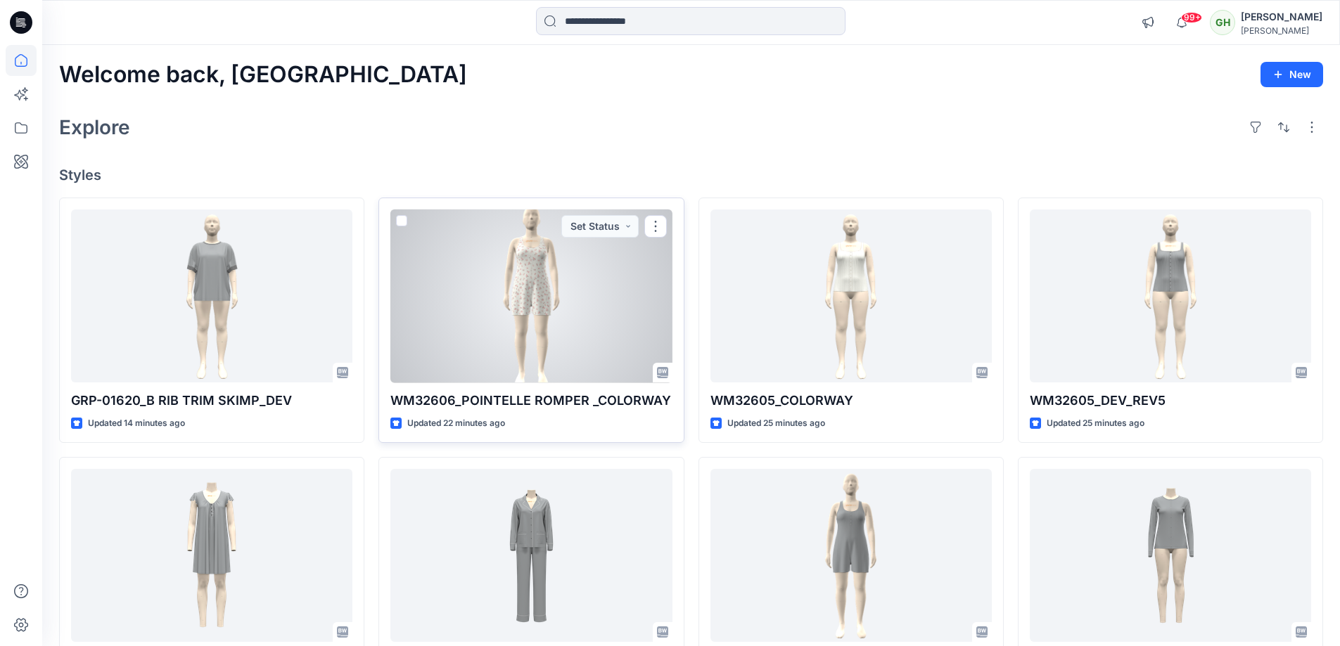
click at [517, 392] on p "WM32606_POINTELLE ROMPER _COLORWAY" at bounding box center [530, 401] width 281 height 20
click at [543, 356] on div at bounding box center [530, 297] width 281 height 174
click at [592, 385] on div "WM32606_POINTELLE ROMPER _COLORWAY Updated 22 minutes ago Set Status" at bounding box center [530, 320] width 305 height 245
click at [578, 368] on div at bounding box center [530, 297] width 281 height 174
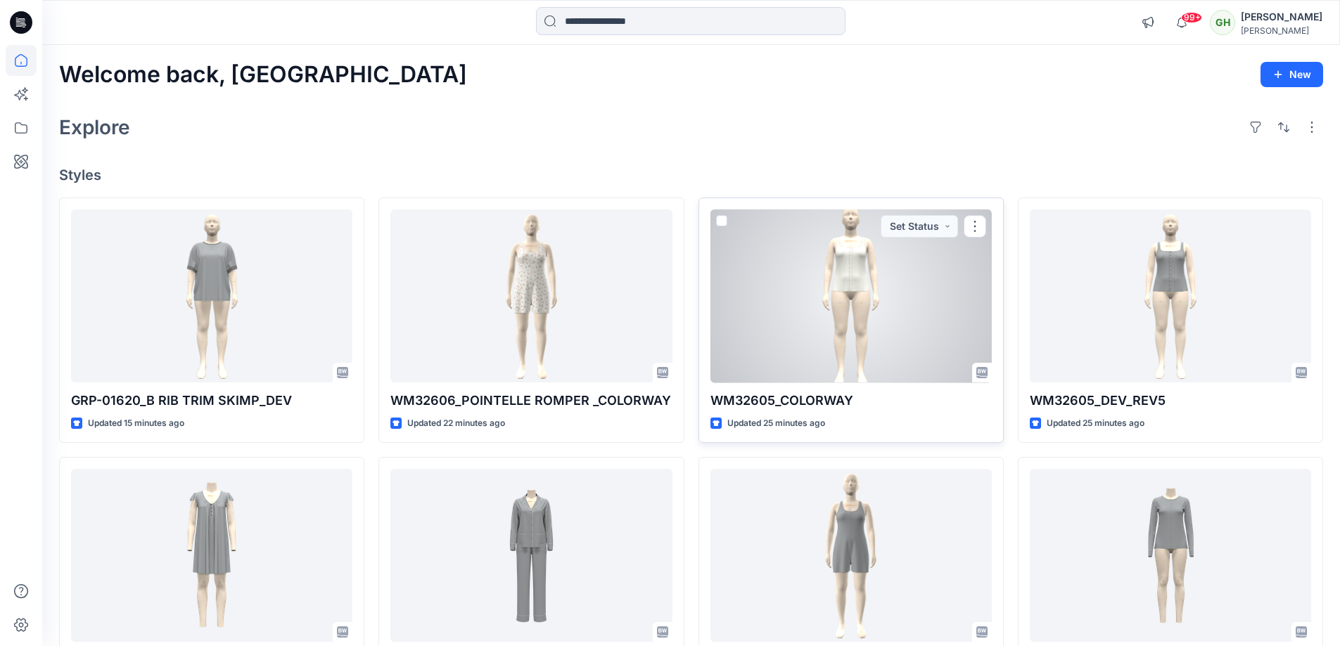
click at [786, 381] on div at bounding box center [850, 297] width 281 height 174
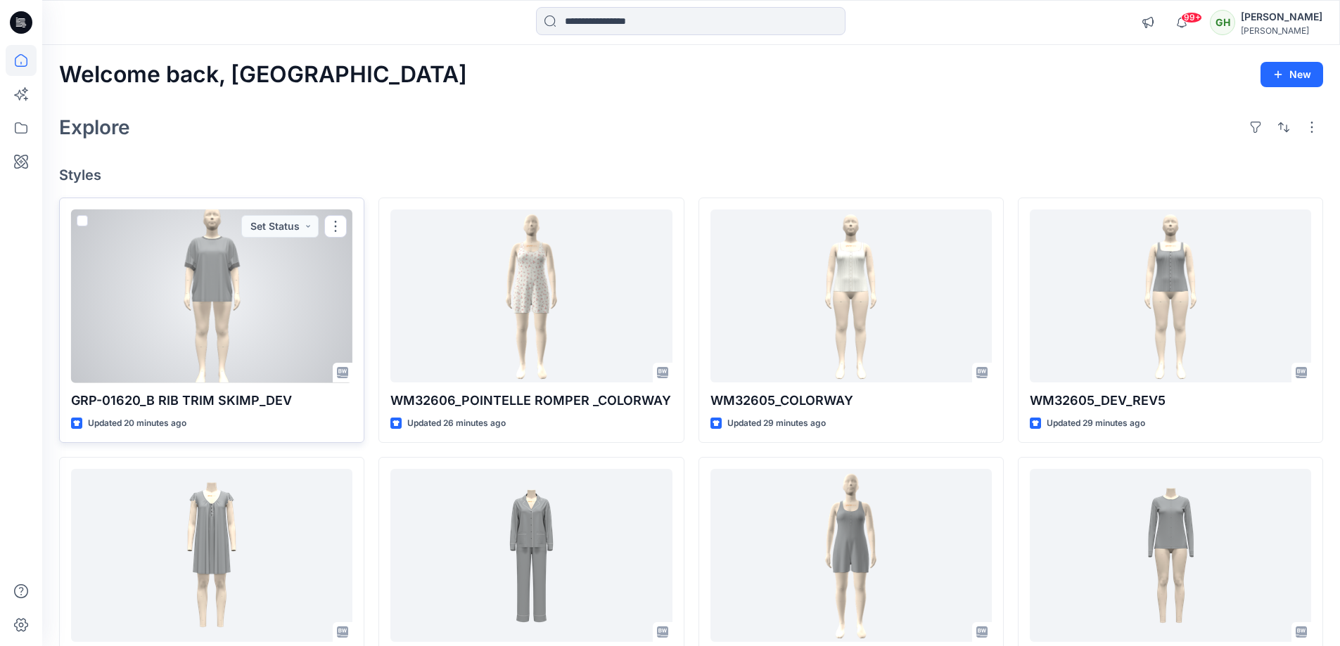
click at [270, 295] on div at bounding box center [211, 297] width 281 height 174
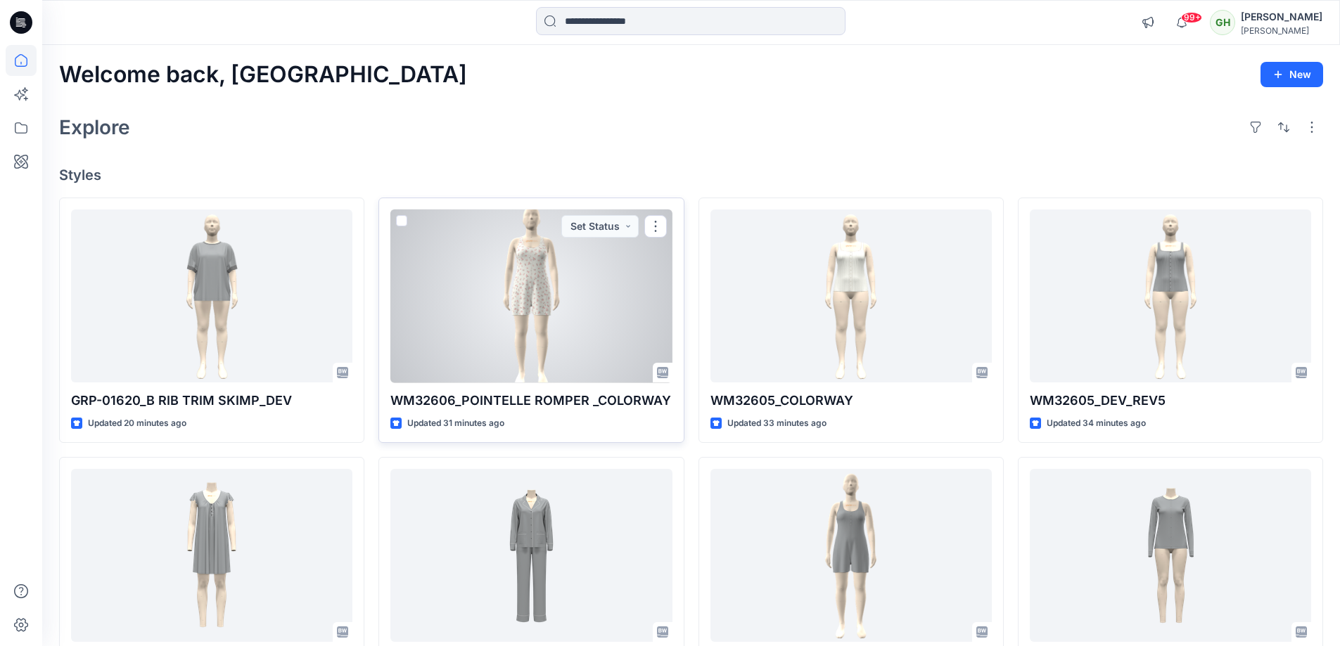
click at [577, 301] on div at bounding box center [530, 297] width 281 height 174
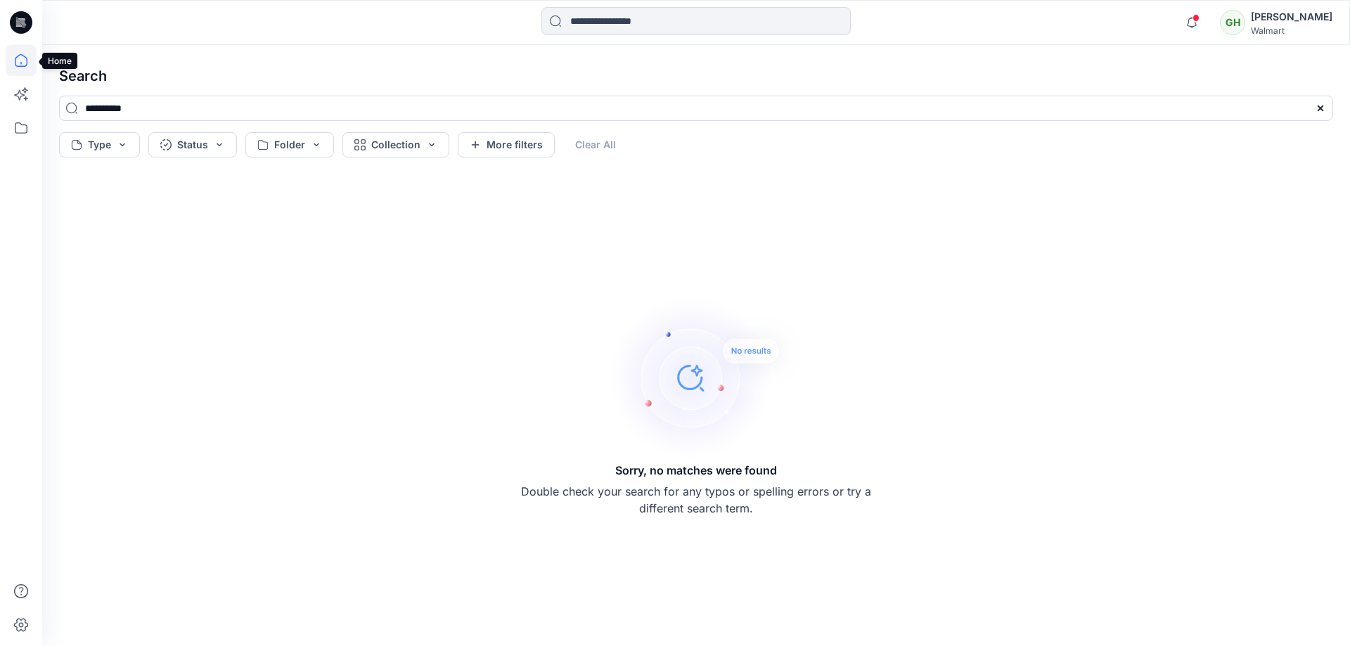
click at [28, 58] on icon at bounding box center [21, 60] width 31 height 31
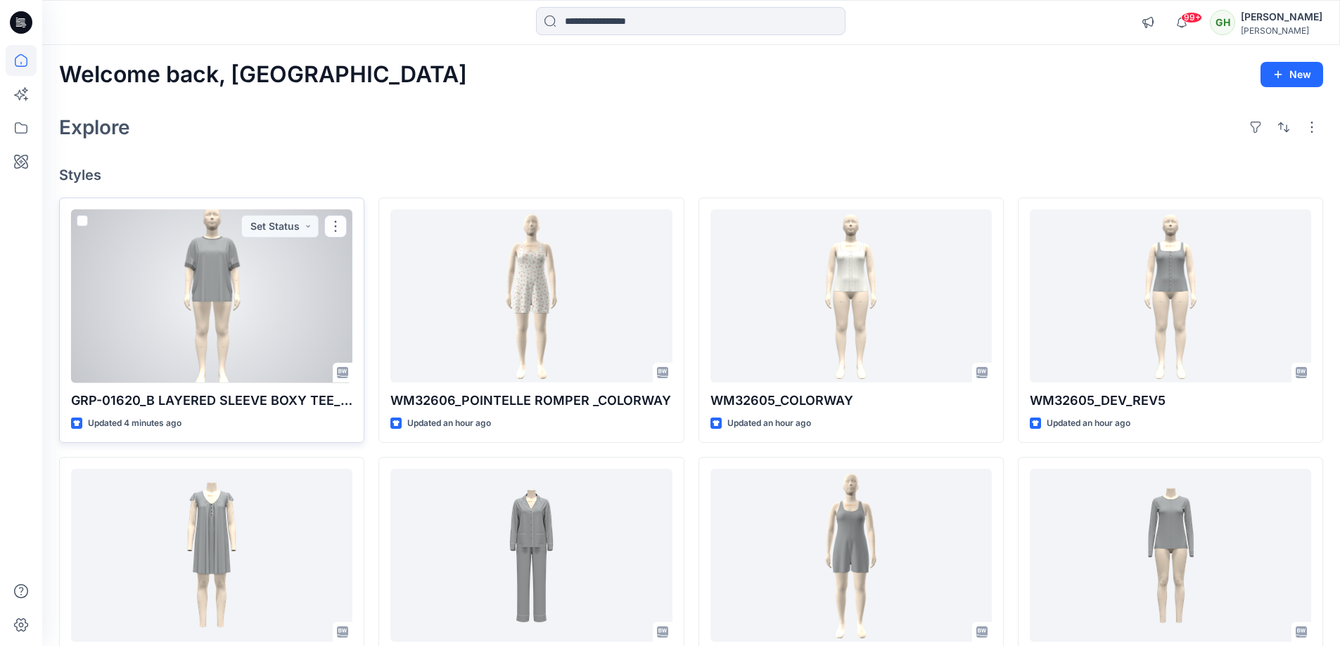
click at [212, 265] on div at bounding box center [211, 297] width 281 height 174
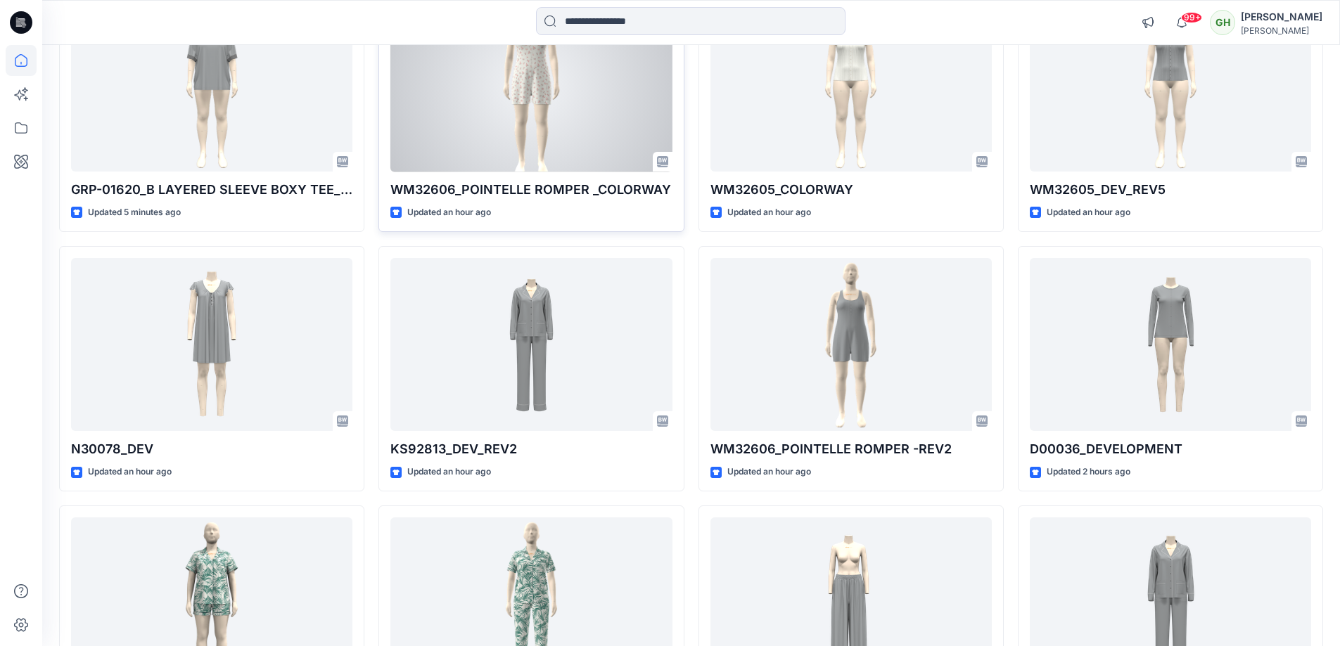
scroll to position [352, 0]
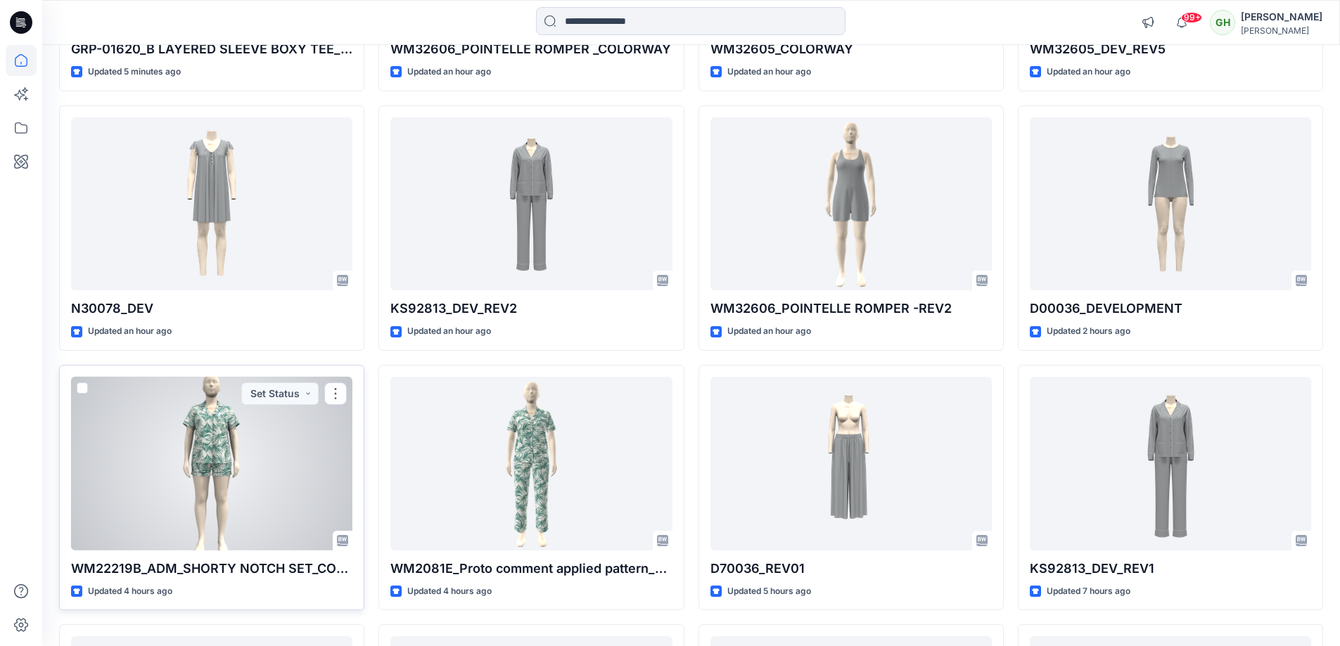
click at [246, 533] on div at bounding box center [211, 464] width 281 height 174
